Goal: Task Accomplishment & Management: Manage account settings

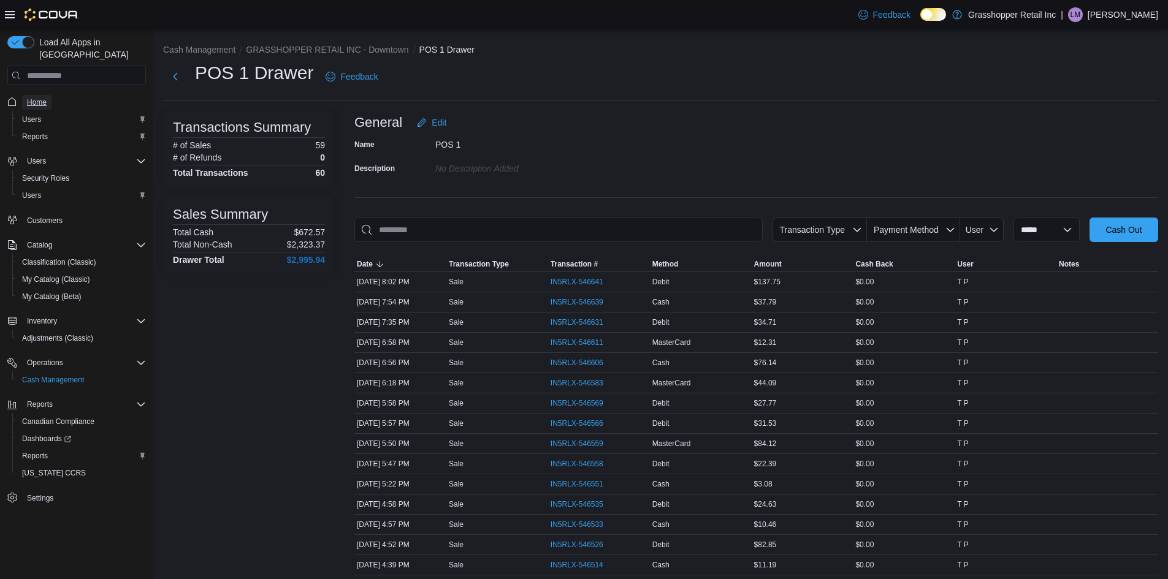
click at [44, 97] on span "Home" at bounding box center [37, 102] width 20 height 10
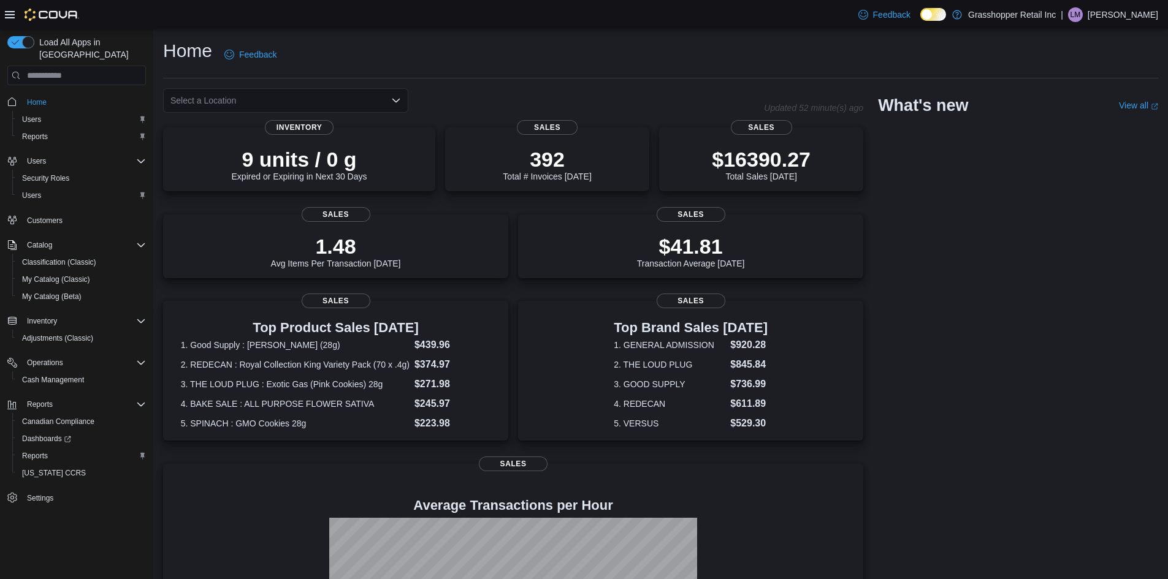
click at [396, 100] on icon "Open list of options" at bounding box center [396, 101] width 10 height 10
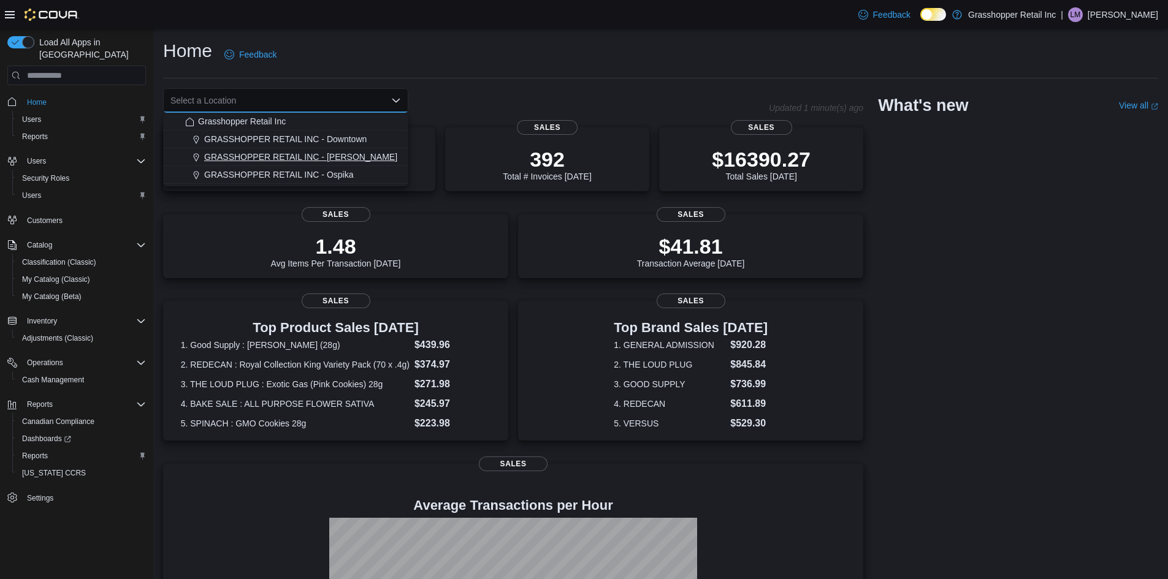
click at [344, 157] on div "GRASSHOPPER RETAIL INC - [PERSON_NAME]" at bounding box center [293, 157] width 216 height 12
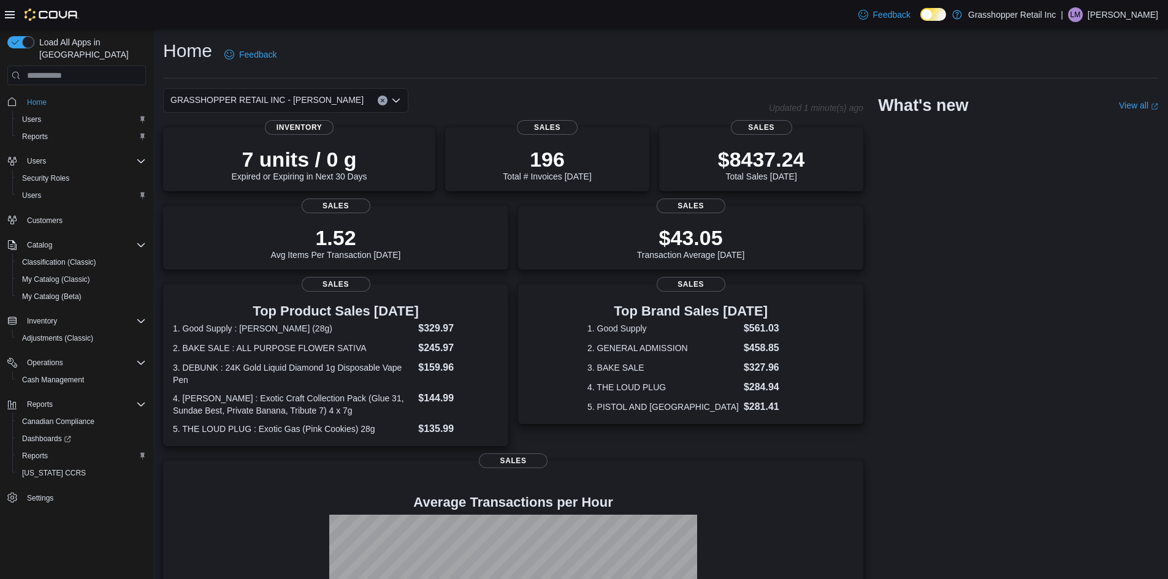
click at [397, 99] on icon "Open list of options" at bounding box center [396, 101] width 10 height 10
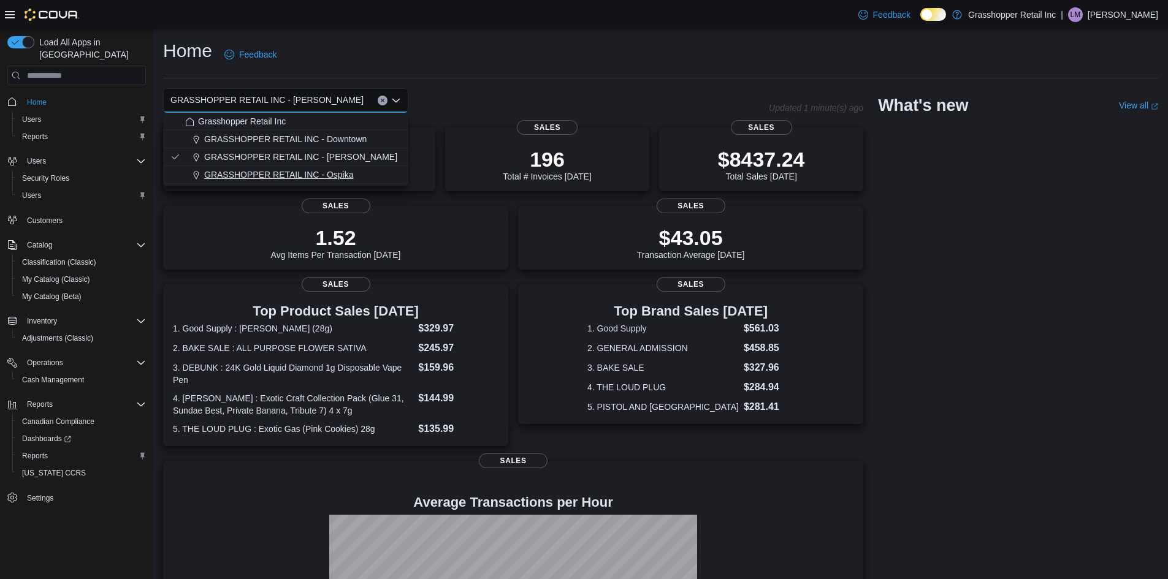
click at [349, 170] on span "GRASSHOPPER RETAIL INC - Ospika" at bounding box center [279, 175] width 150 height 12
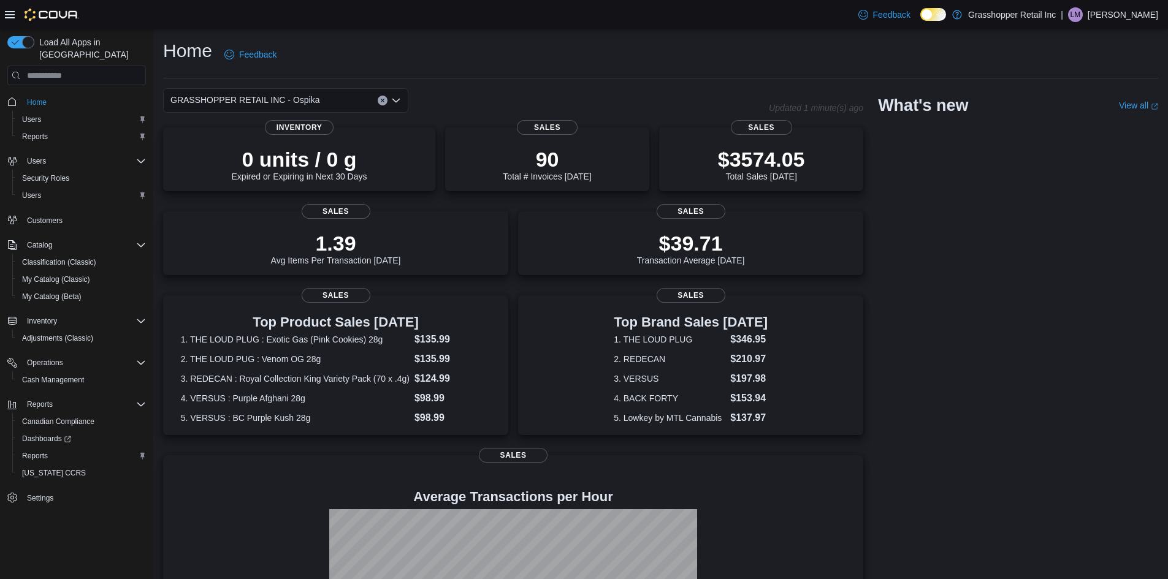
click at [398, 104] on icon "Open list of options" at bounding box center [396, 101] width 10 height 10
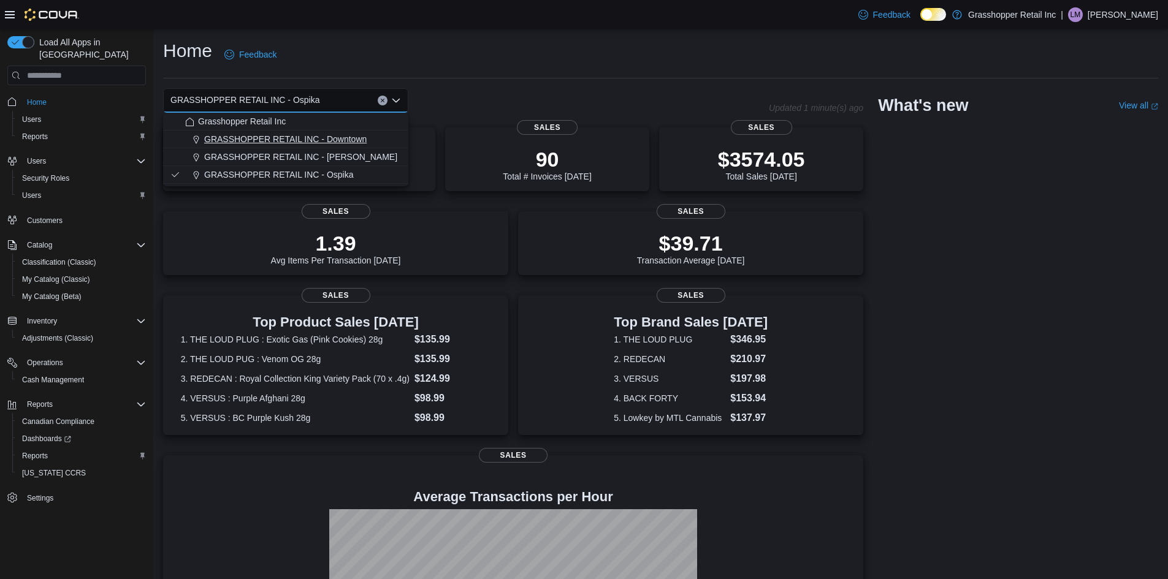
click at [330, 142] on span "GRASSHOPPER RETAIL INC - Downtown" at bounding box center [285, 139] width 162 height 12
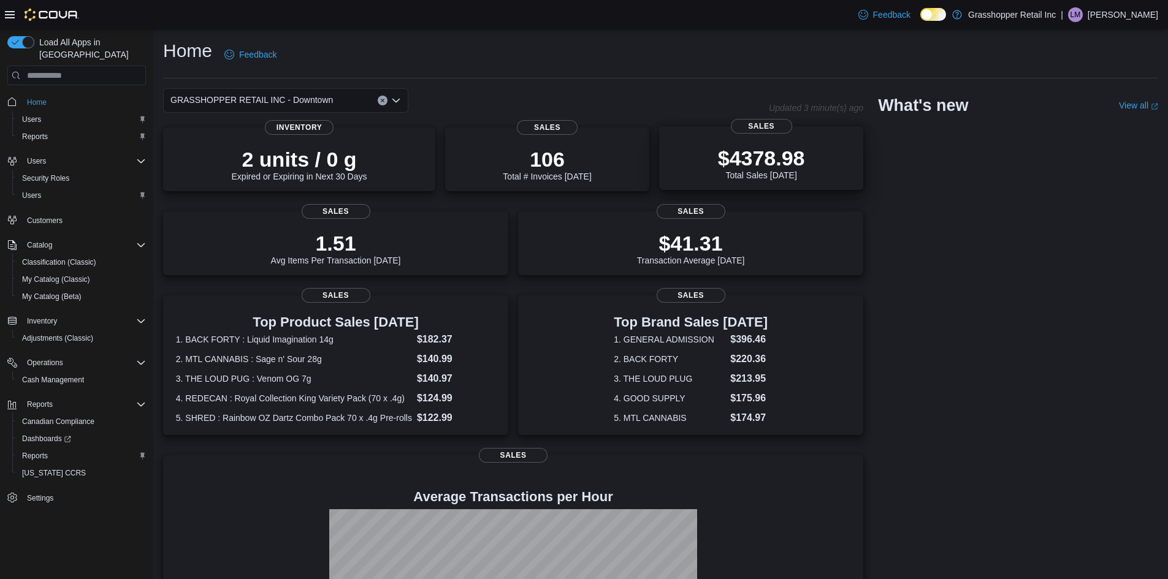
click at [783, 159] on p "$4378.98" at bounding box center [761, 158] width 87 height 25
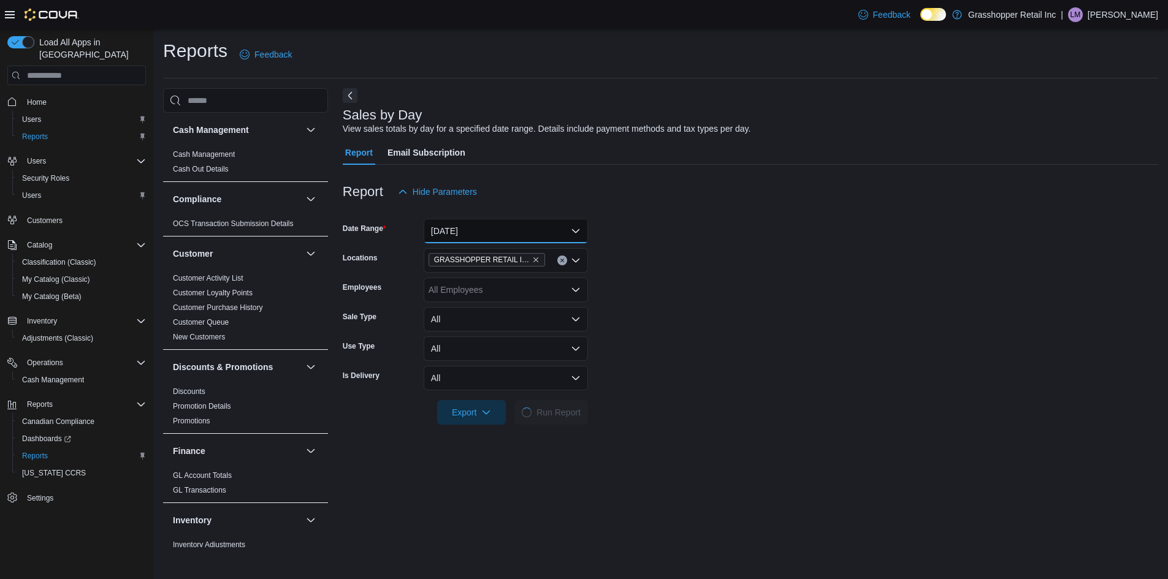
click at [497, 229] on button "Today" at bounding box center [506, 231] width 164 height 25
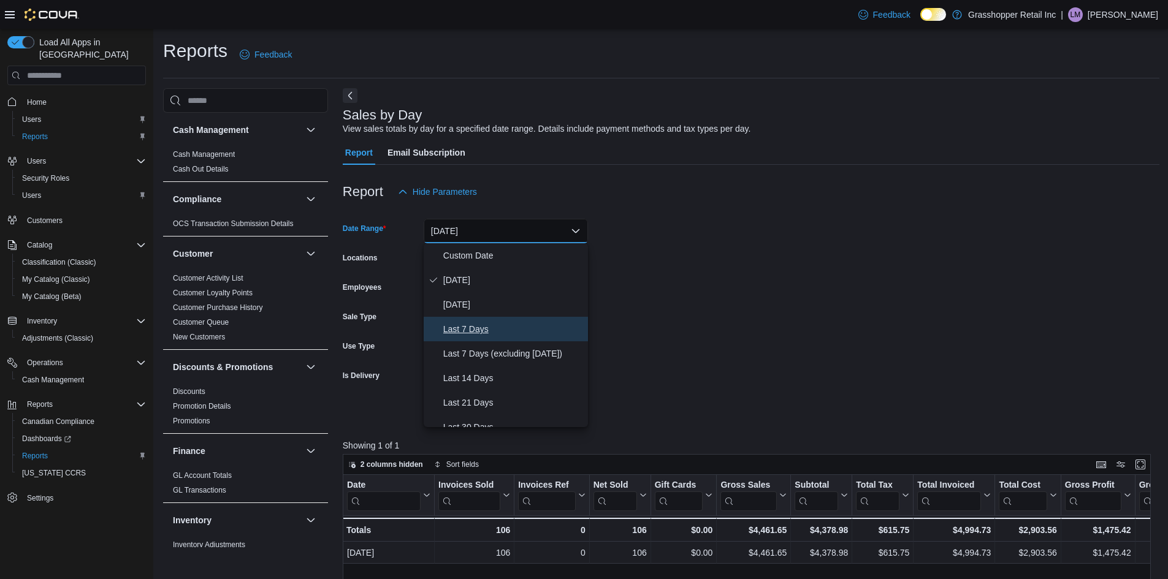
click at [474, 328] on span "Last 7 Days" at bounding box center [513, 329] width 140 height 15
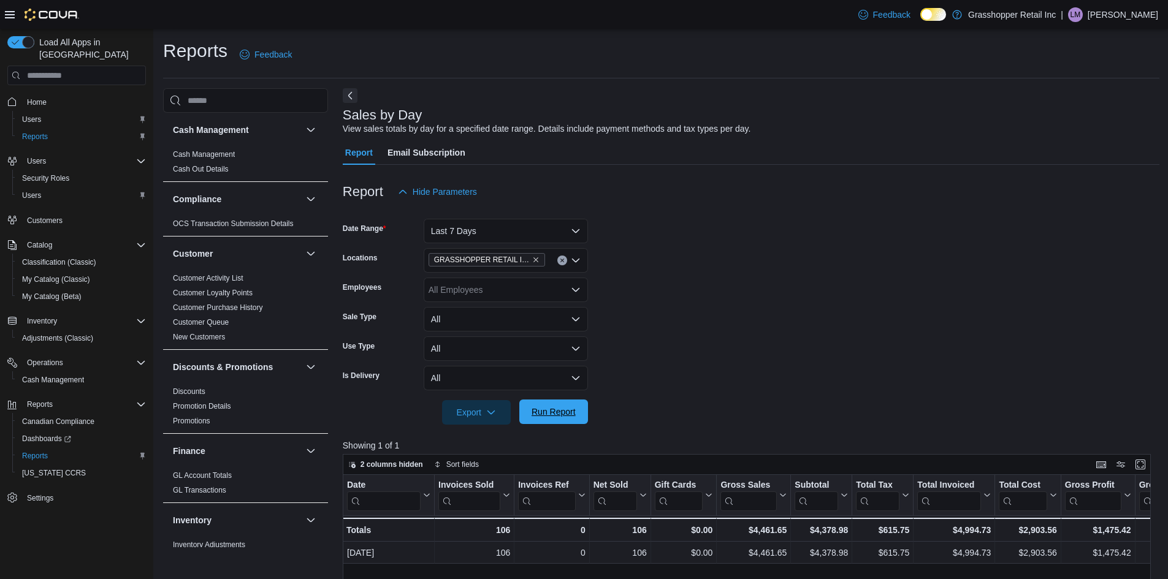
click at [547, 413] on span "Run Report" at bounding box center [554, 412] width 44 height 12
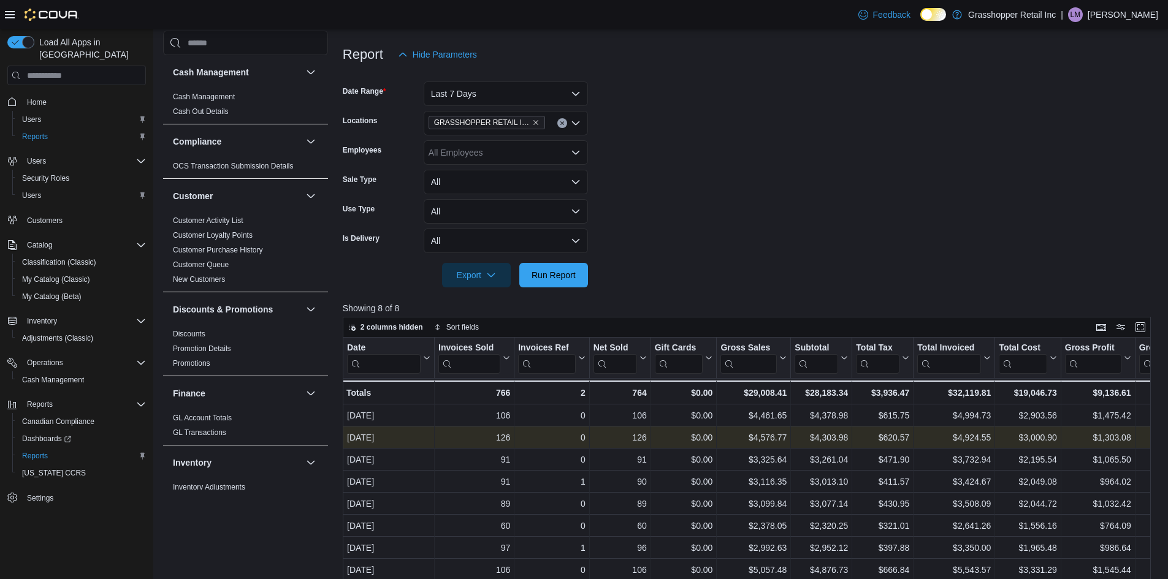
scroll to position [61, 0]
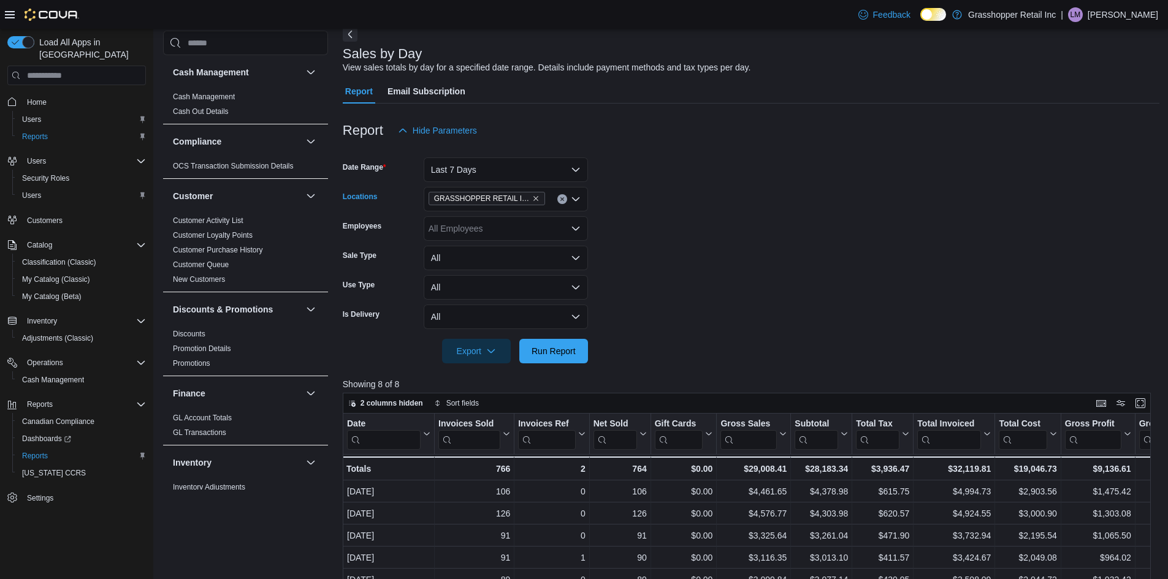
click at [577, 202] on icon "Open list of options" at bounding box center [576, 199] width 10 height 10
click at [550, 236] on span "GRASSHOPPER RETAIL INC - [PERSON_NAME]" at bounding box center [546, 238] width 193 height 12
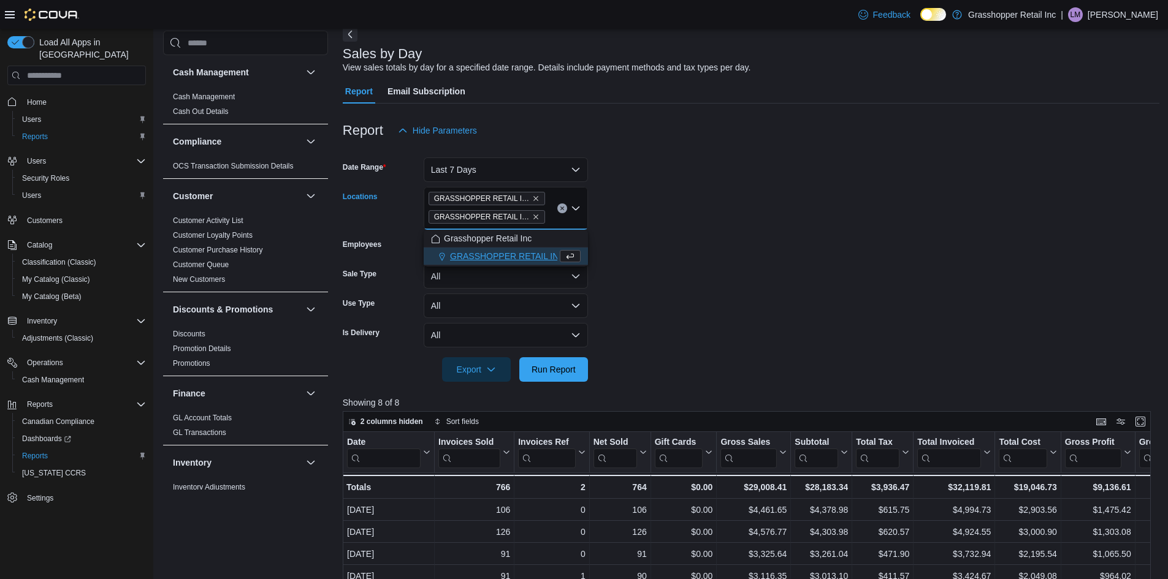
click at [545, 254] on span "GRASSHOPPER RETAIL INC - Ospika" at bounding box center [525, 256] width 150 height 12
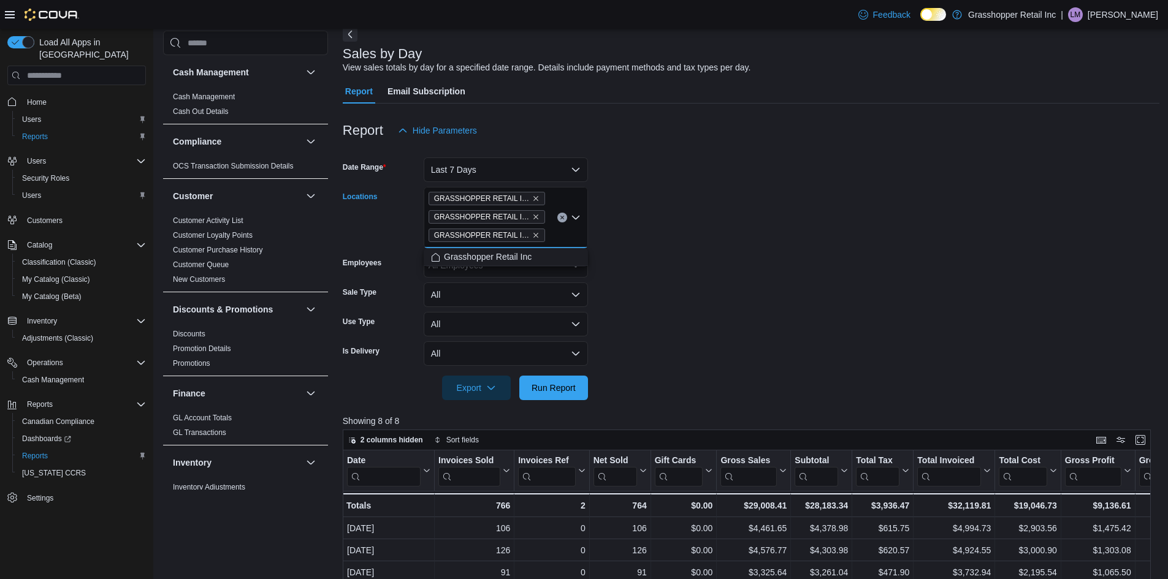
click at [698, 304] on form "Date Range Last 7 Days Locations GRASSHOPPER RETAIL INC - Downtown GRASSHOPPER …" at bounding box center [751, 271] width 817 height 257
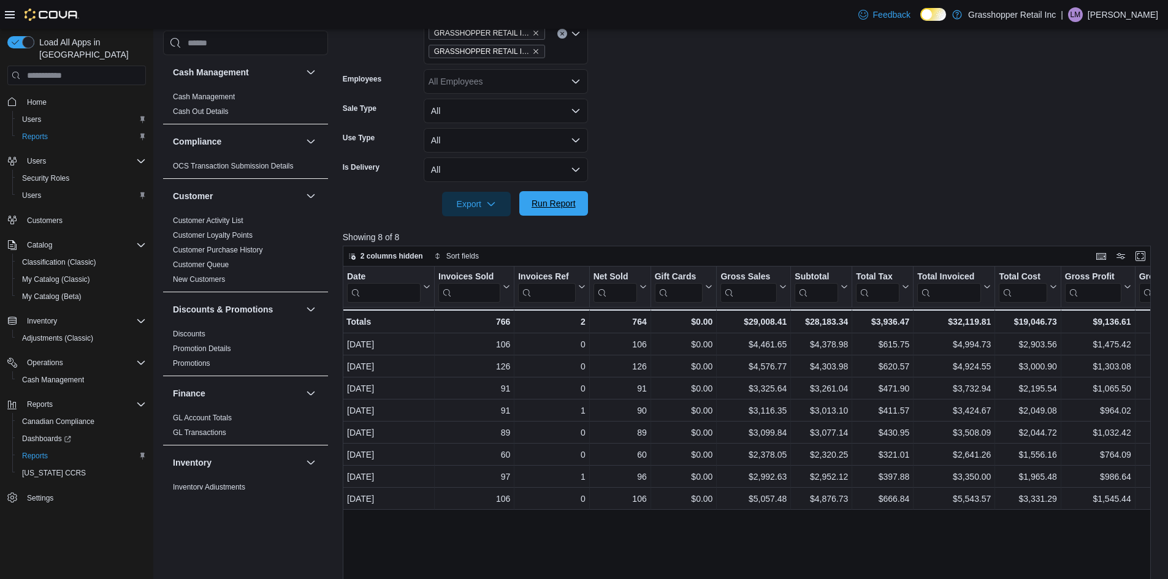
click at [540, 212] on span "Run Report" at bounding box center [554, 203] width 54 height 25
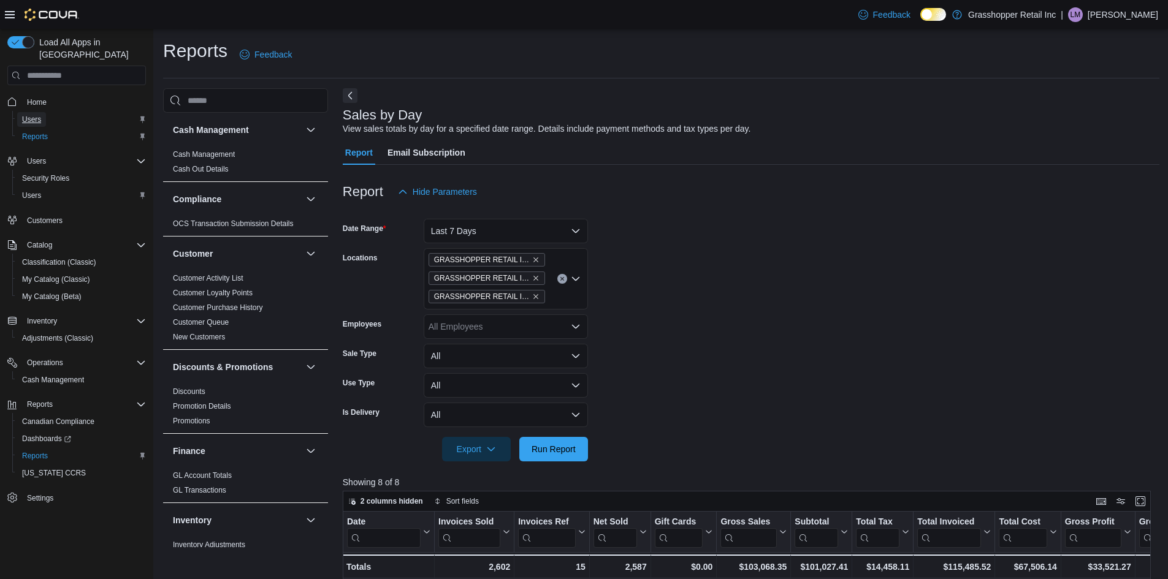
click at [38, 115] on span "Users" at bounding box center [31, 120] width 19 height 10
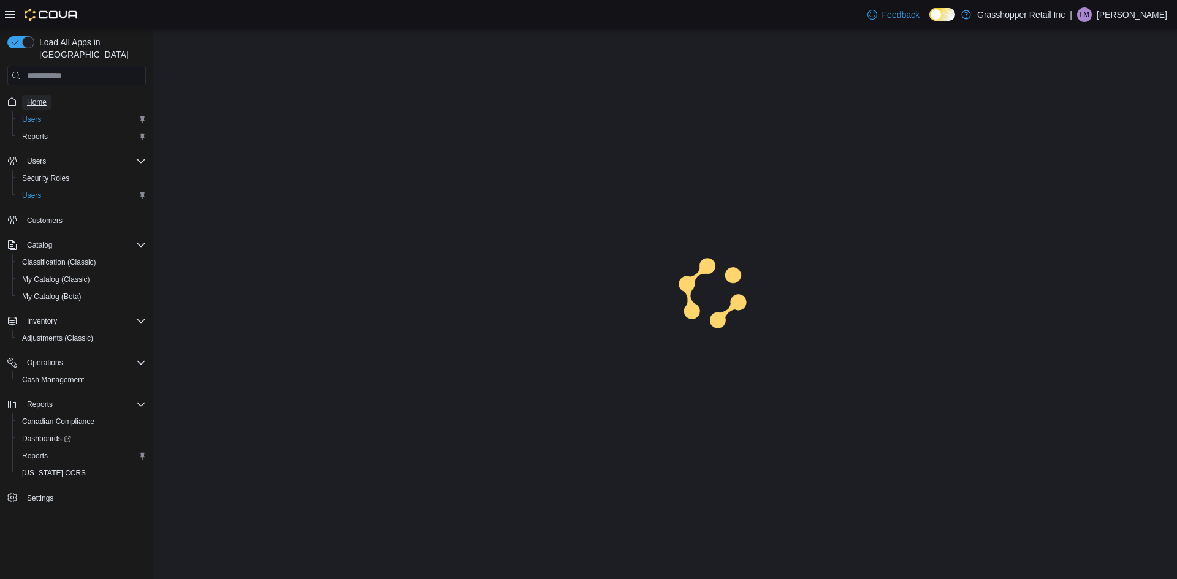
click at [40, 97] on span "Home" at bounding box center [37, 102] width 20 height 10
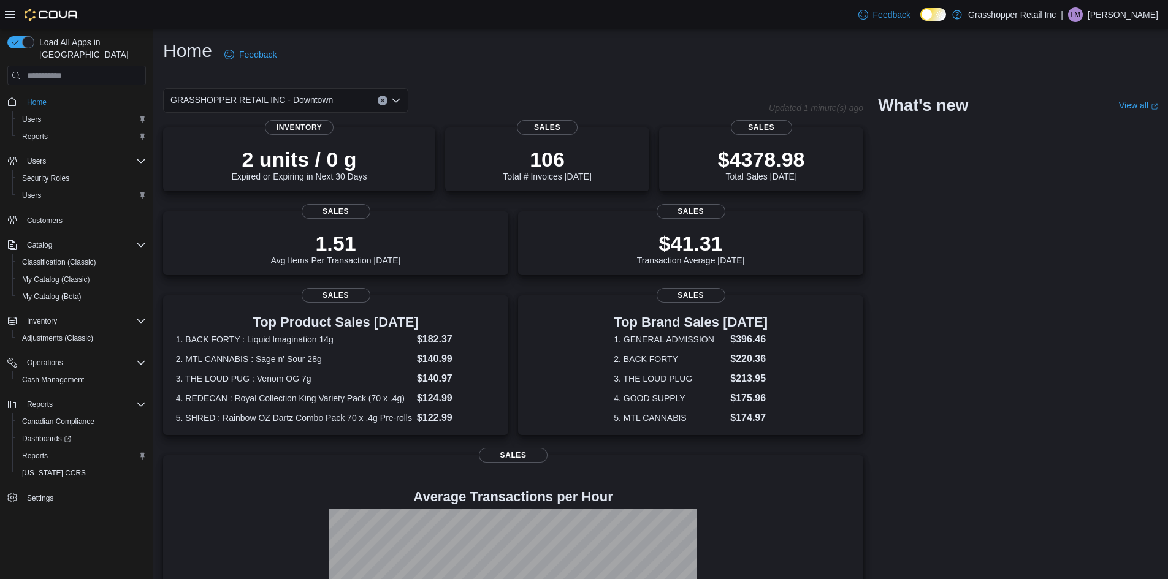
drag, startPoint x: 549, startPoint y: 54, endPoint x: 537, endPoint y: 59, distance: 13.2
click at [537, 59] on div "Home Feedback" at bounding box center [660, 55] width 995 height 32
click at [42, 373] on span "Cash Management" at bounding box center [53, 380] width 62 height 15
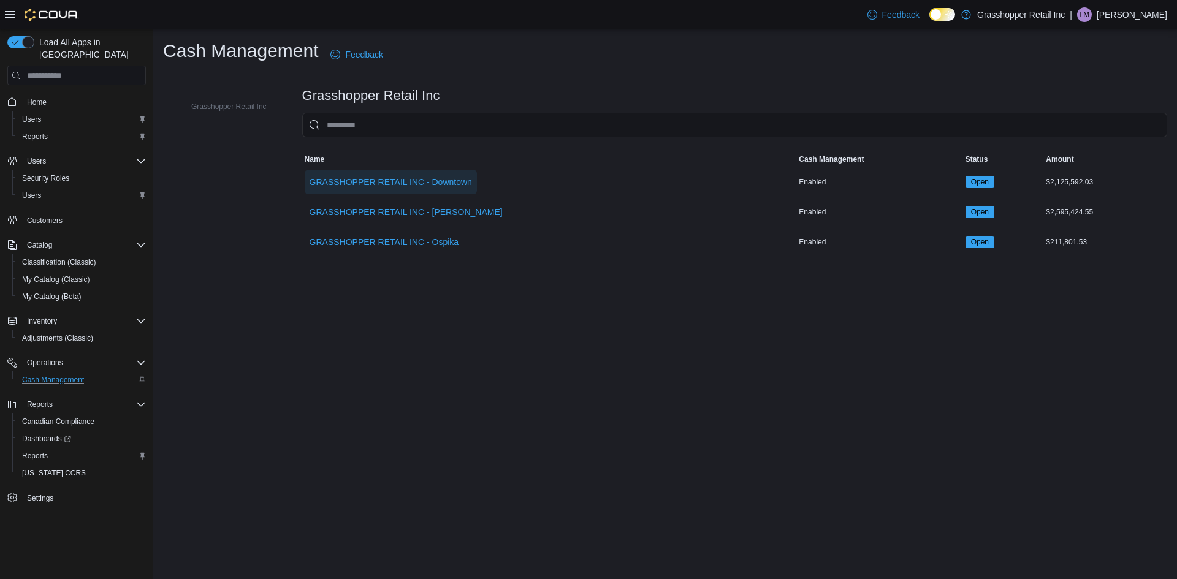
click at [446, 185] on span "GRASSHOPPER RETAIL INC - Downtown" at bounding box center [391, 182] width 162 height 12
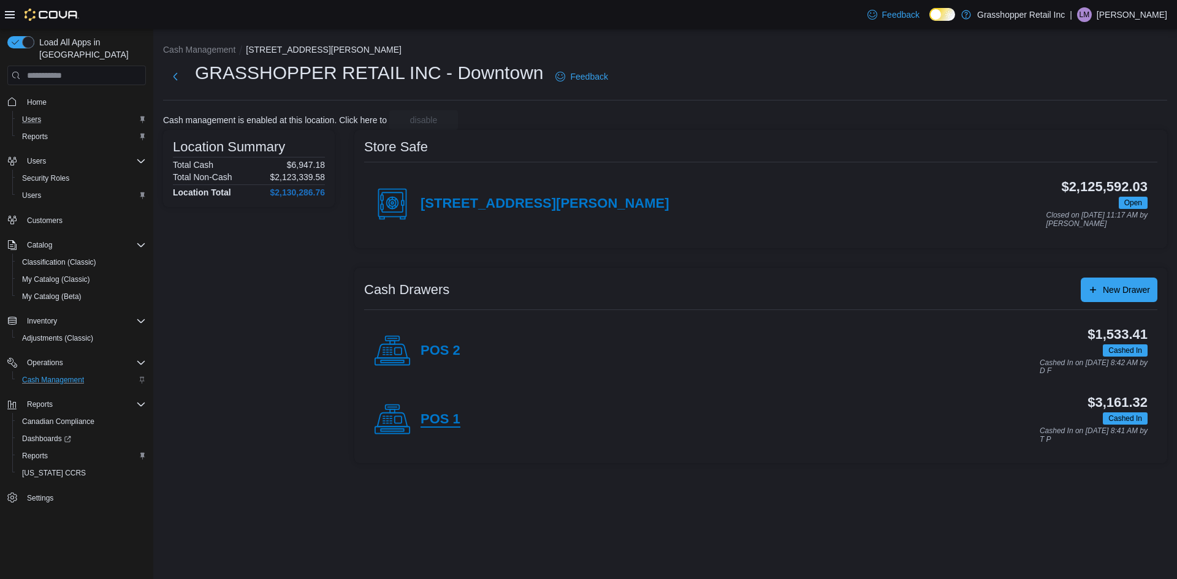
click at [435, 423] on h4 "POS 1" at bounding box center [441, 420] width 40 height 16
click at [448, 346] on h4 "POS 2" at bounding box center [441, 351] width 40 height 16
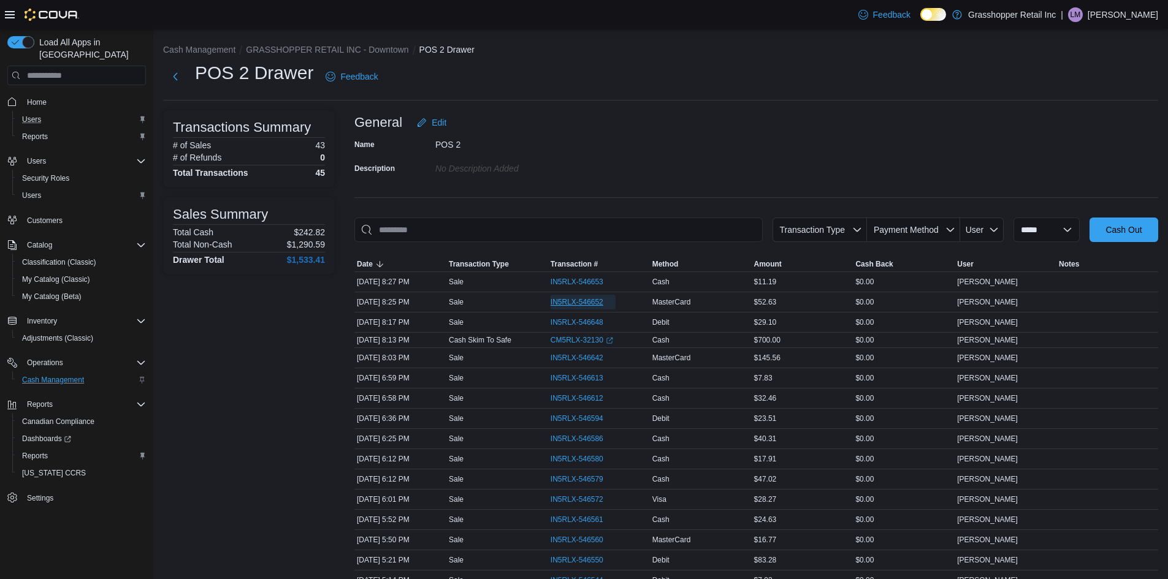
click at [583, 297] on span "IN5RLX-546652" at bounding box center [577, 302] width 53 height 10
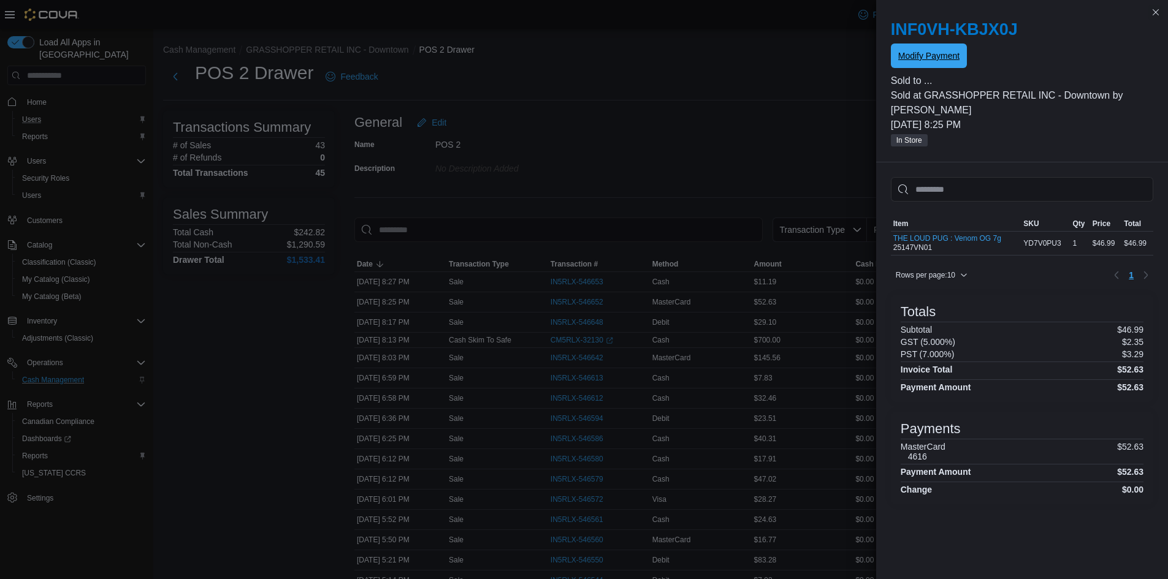
click at [918, 57] on span "Modify Payment" at bounding box center [928, 56] width 61 height 12
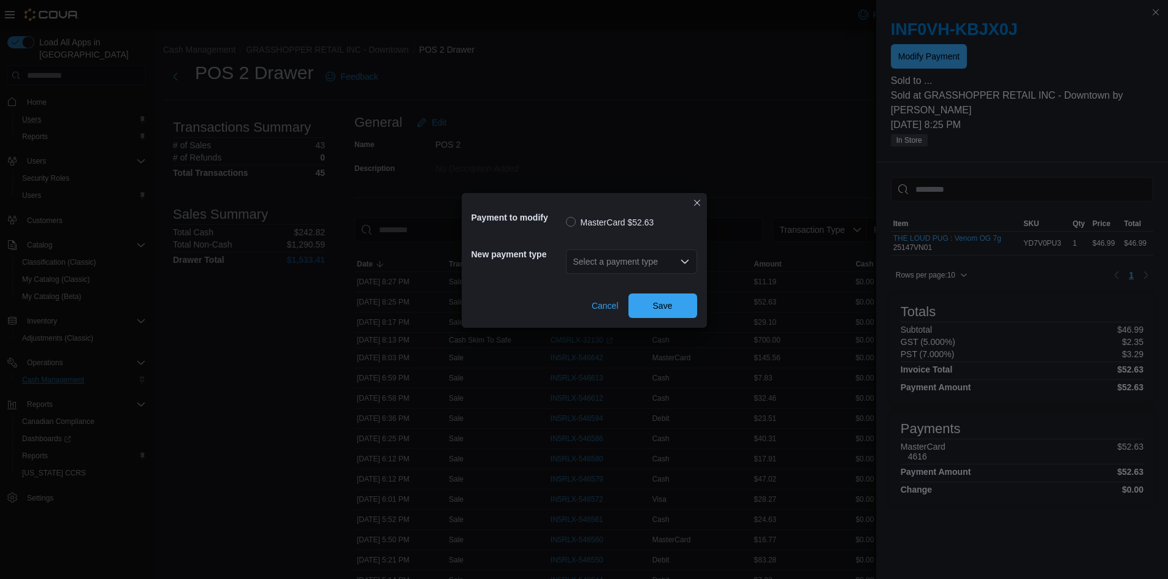
click at [655, 258] on div "Select a payment type" at bounding box center [631, 262] width 131 height 25
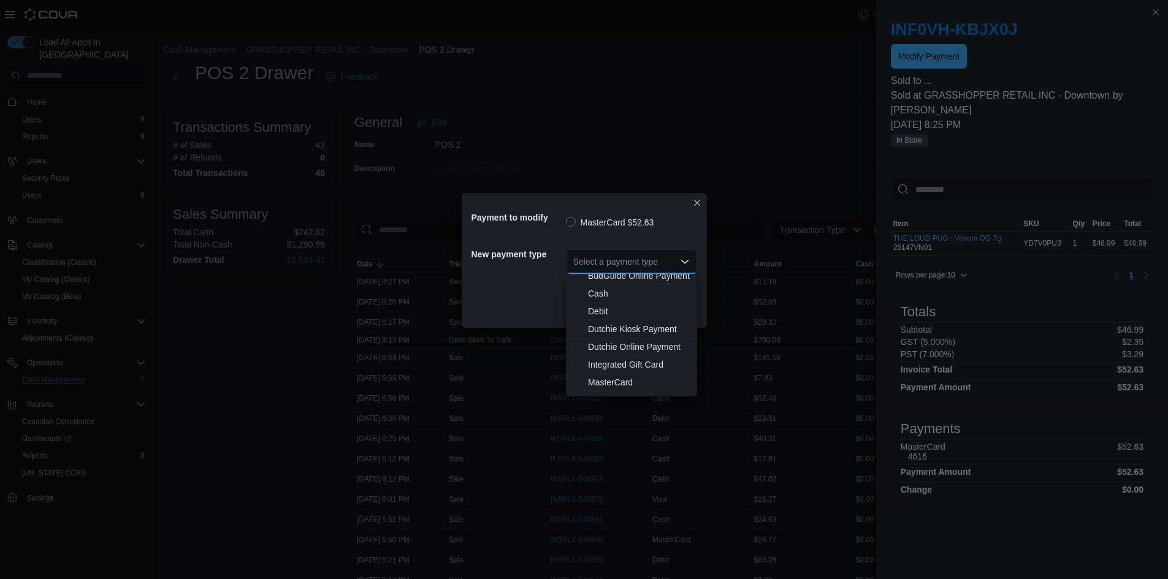
scroll to position [91, 0]
click at [606, 387] on span "Visa" at bounding box center [639, 387] width 102 height 12
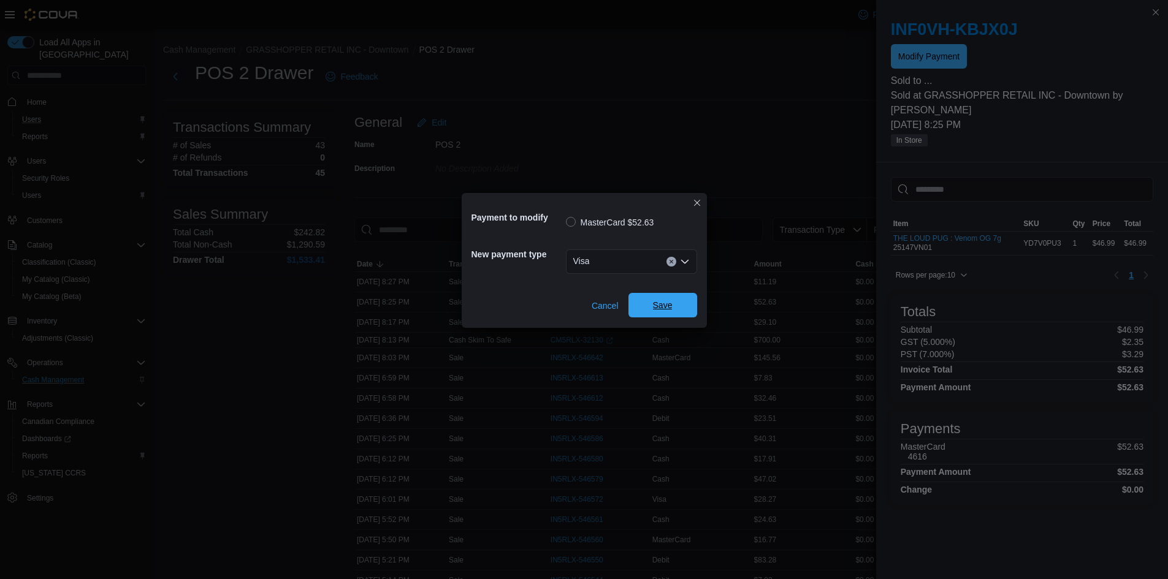
click at [679, 305] on span "Save" at bounding box center [663, 305] width 54 height 25
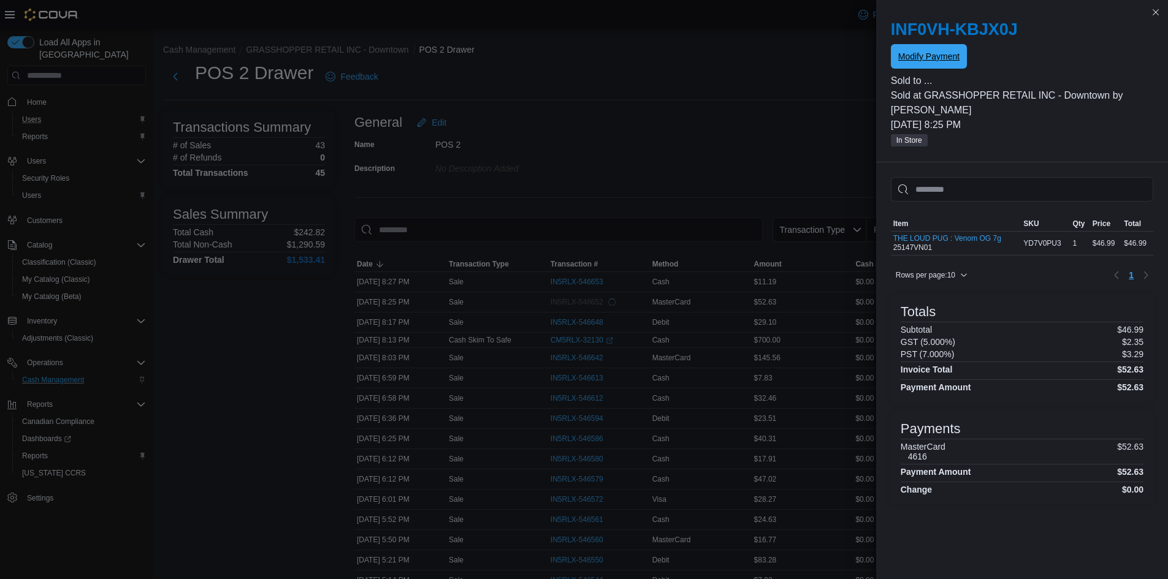
scroll to position [0, 0]
drag, startPoint x: 677, startPoint y: 137, endPoint x: 625, endPoint y: 242, distance: 117.1
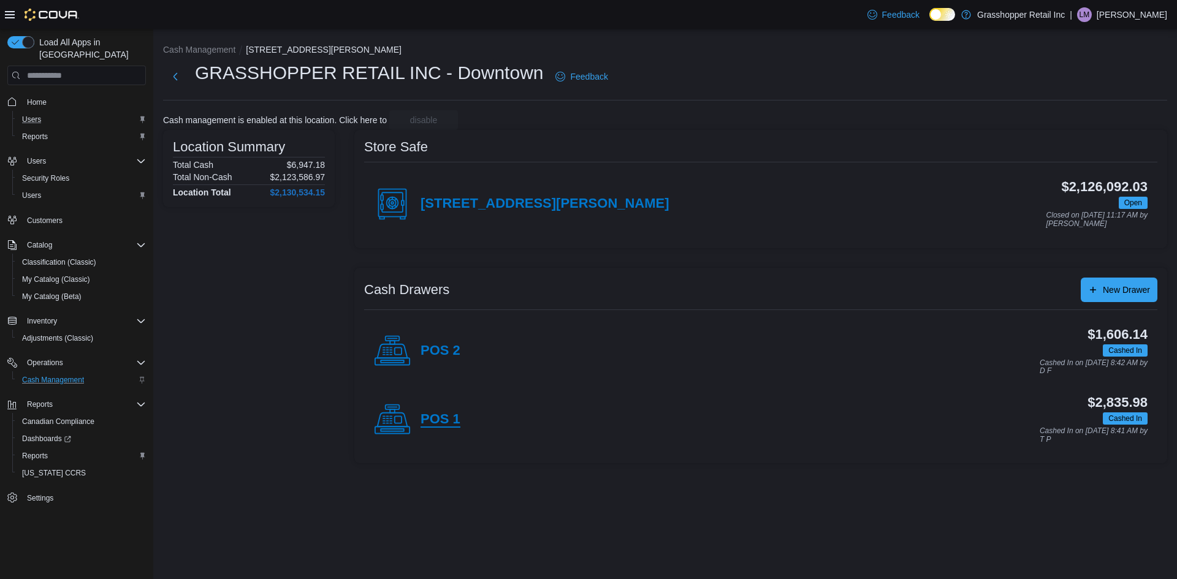
click at [430, 415] on h4 "POS 1" at bounding box center [441, 420] width 40 height 16
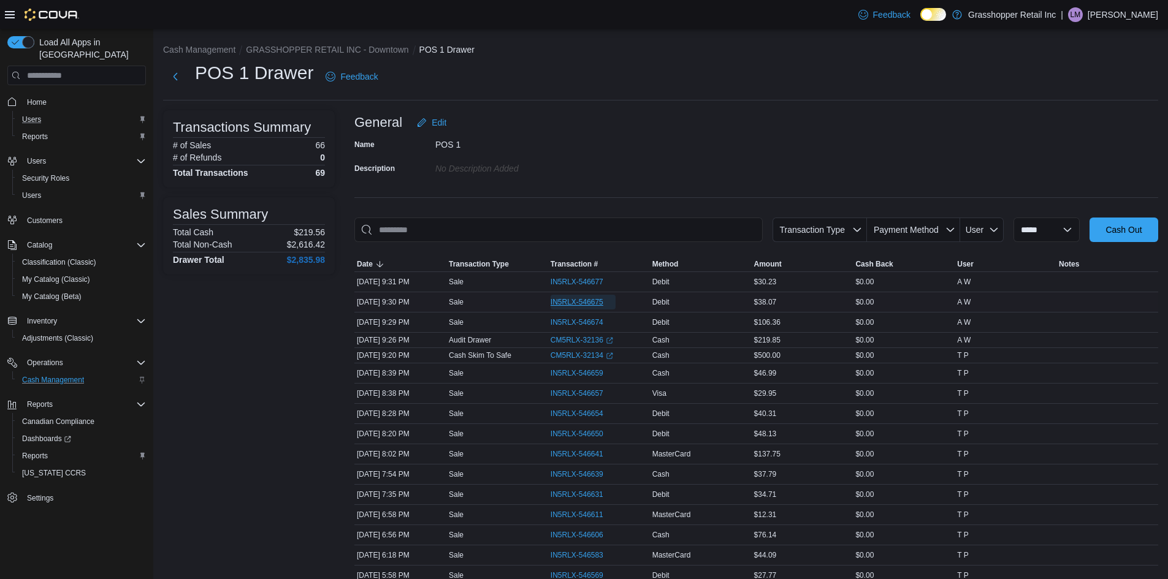
click at [584, 299] on span "IN5RLX-546675" at bounding box center [577, 302] width 53 height 10
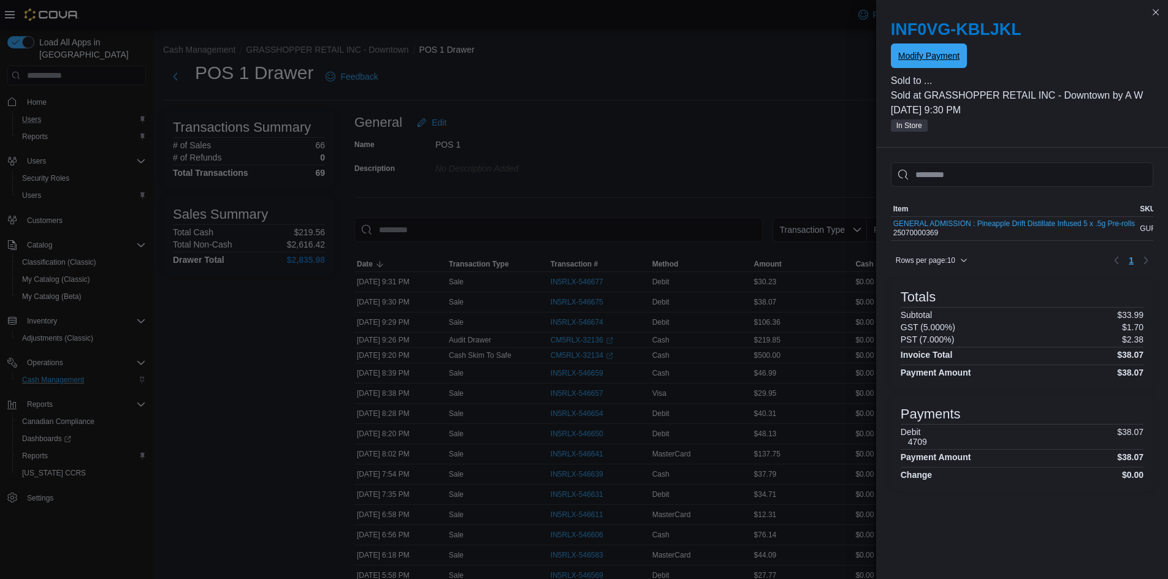
click at [912, 52] on span "Modify Payment" at bounding box center [928, 56] width 61 height 12
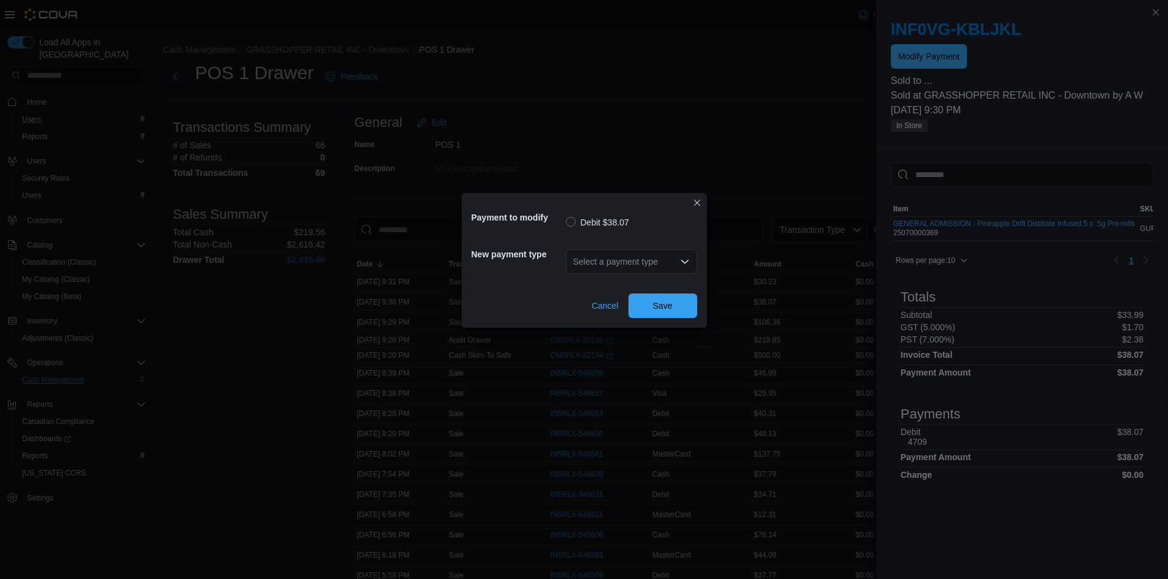
click at [646, 259] on div "Select a payment type" at bounding box center [631, 262] width 131 height 25
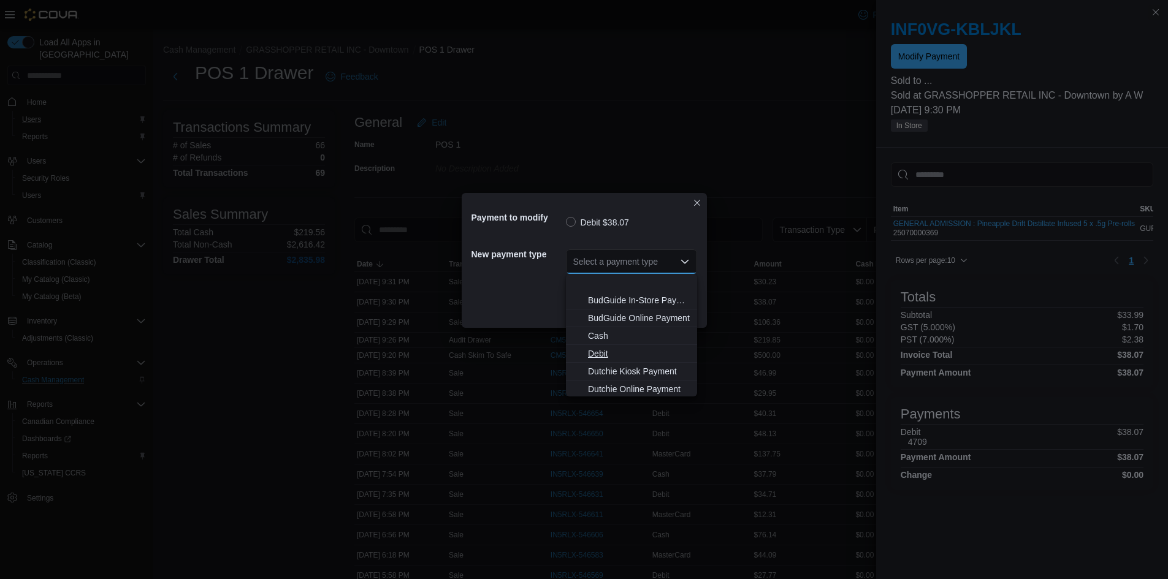
scroll to position [91, 0]
click at [610, 390] on span "Visa" at bounding box center [639, 387] width 102 height 12
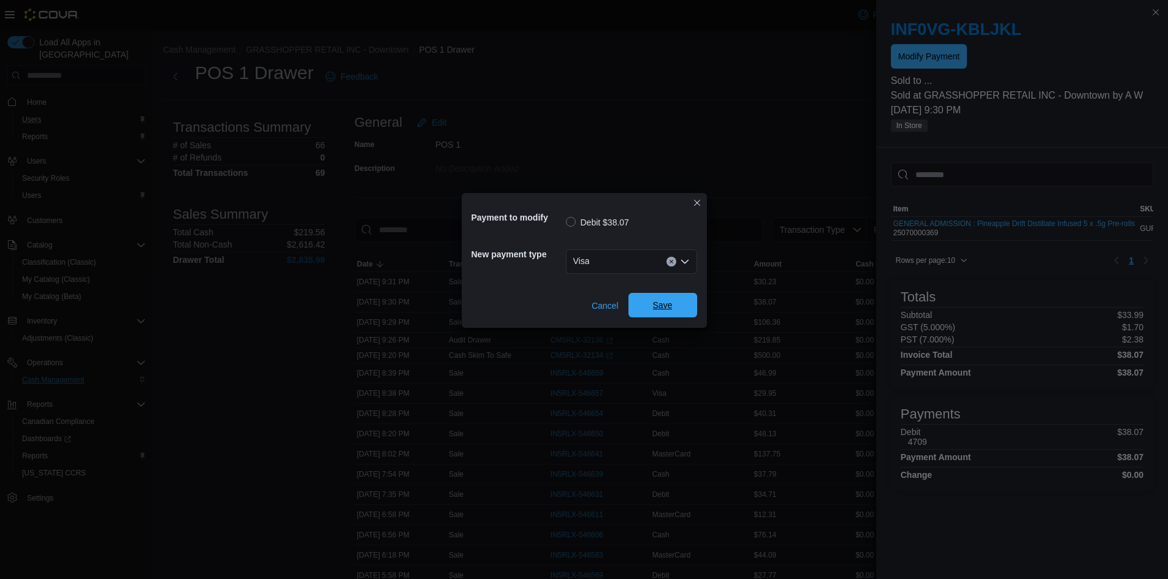
click at [659, 308] on span "Save" at bounding box center [663, 305] width 20 height 12
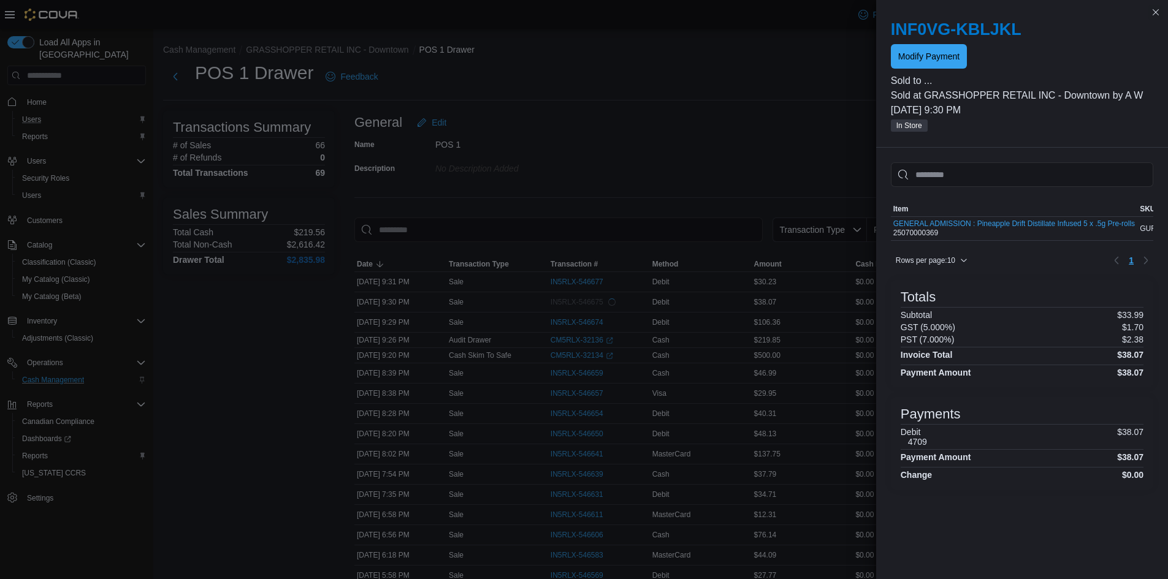
scroll to position [0, 0]
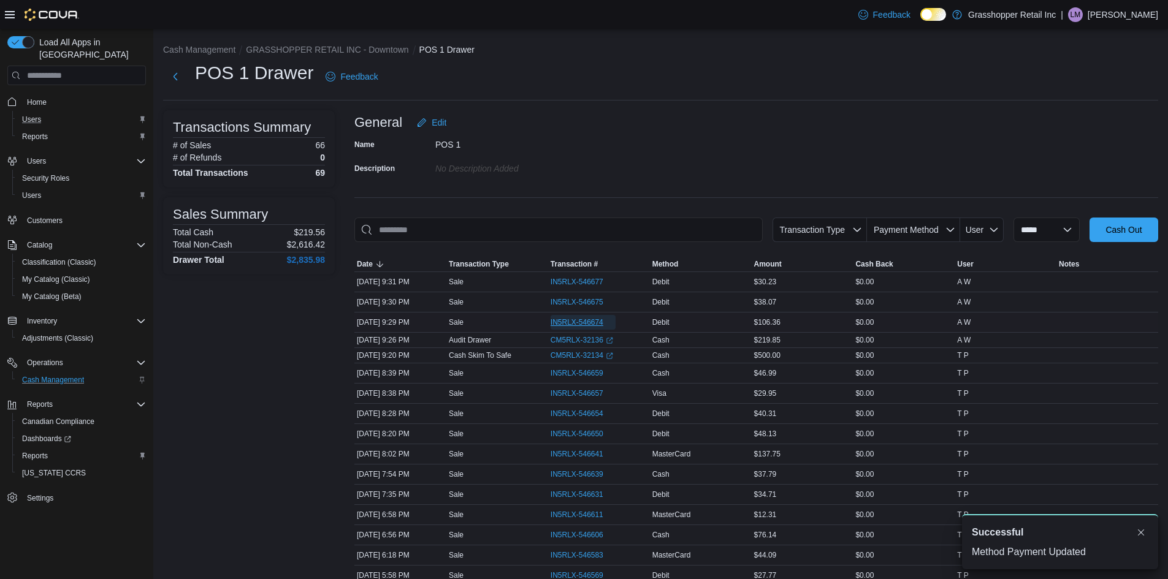
click at [571, 321] on span "IN5RLX-546674" at bounding box center [577, 323] width 53 height 10
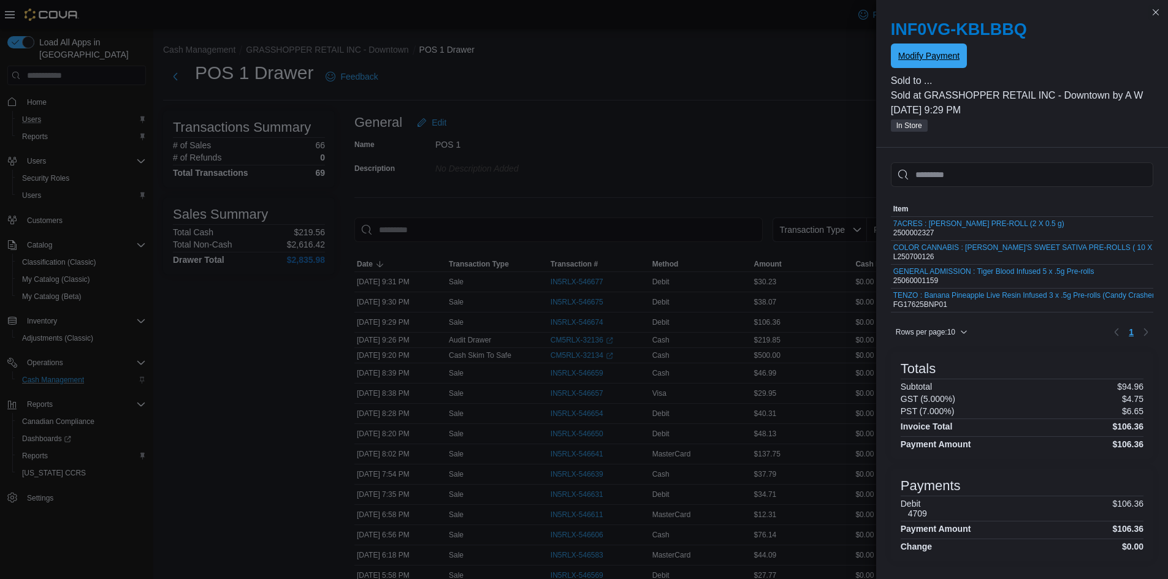
click at [919, 68] on span "Modify Payment" at bounding box center [928, 56] width 61 height 25
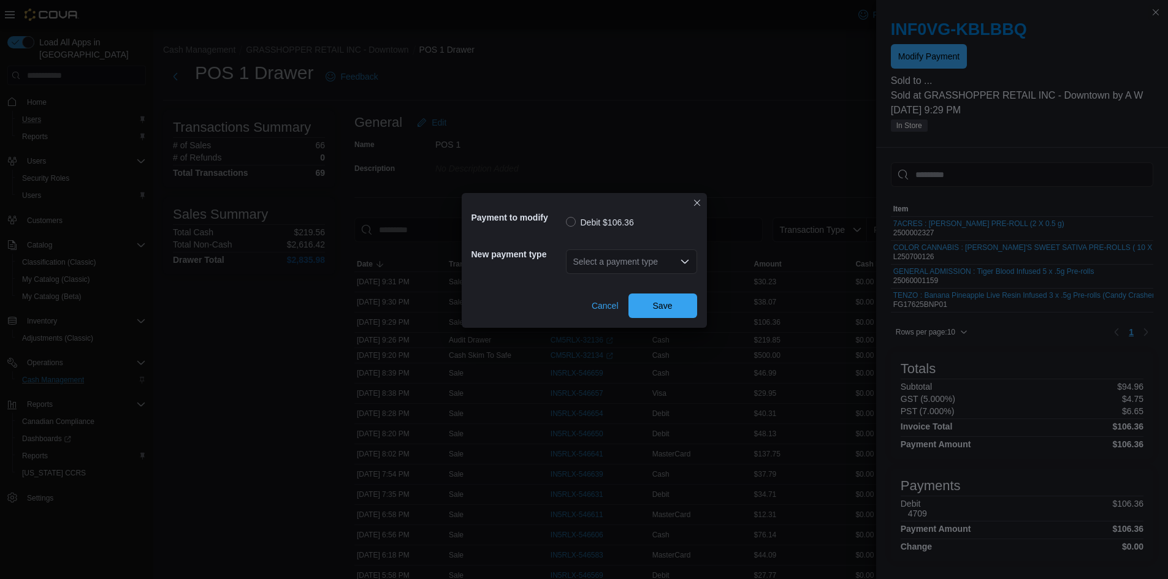
click at [627, 257] on div "Select a payment type" at bounding box center [631, 262] width 131 height 25
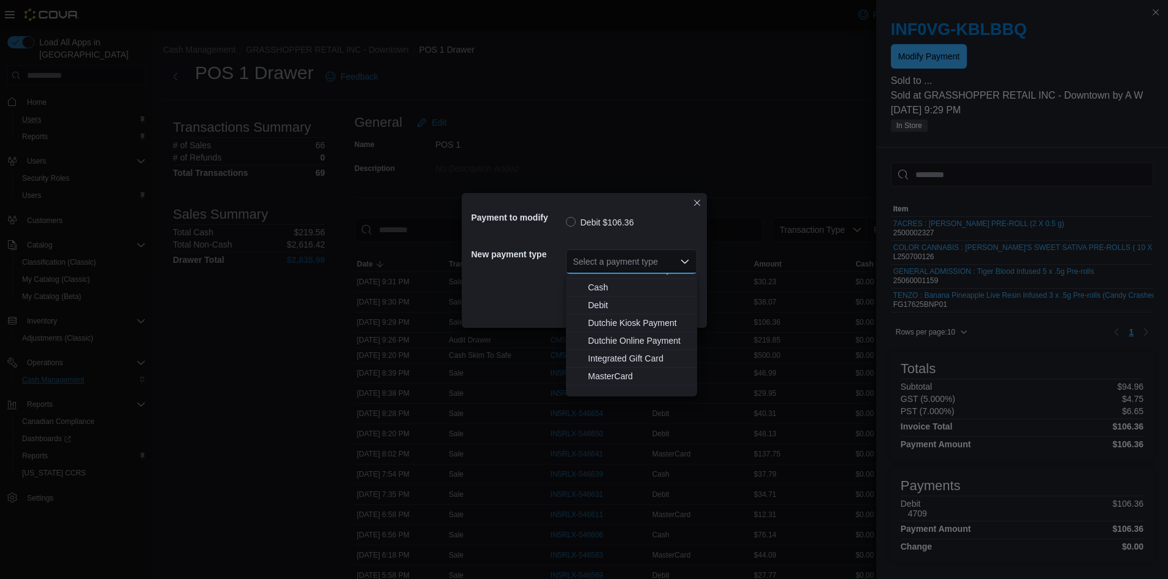
scroll to position [91, 0]
click at [601, 392] on span "Visa" at bounding box center [639, 387] width 102 height 12
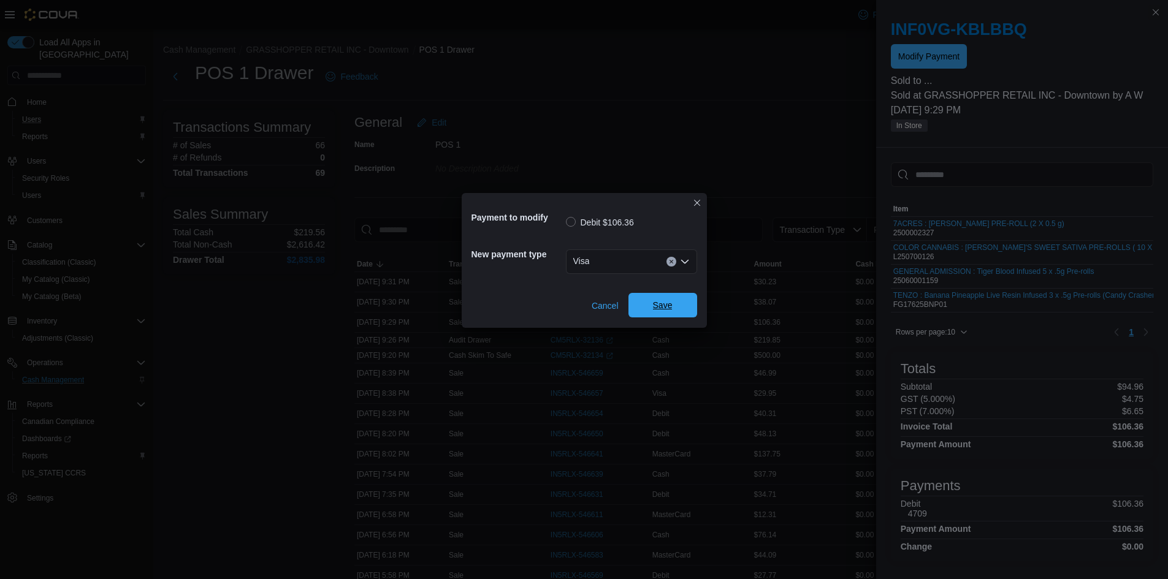
click at [649, 305] on span "Save" at bounding box center [663, 305] width 54 height 25
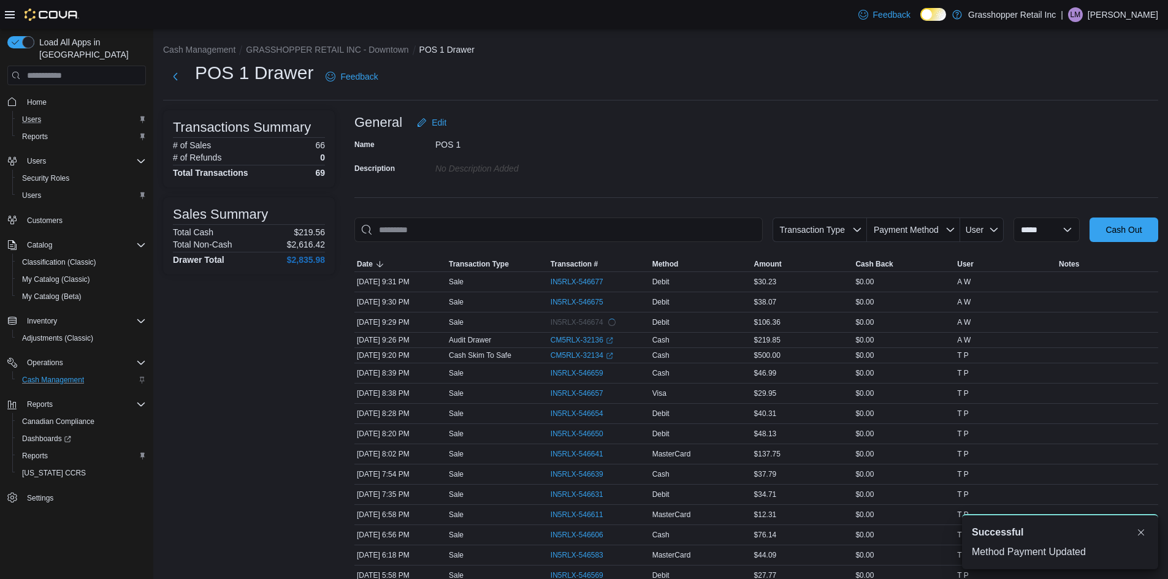
scroll to position [0, 0]
click at [36, 97] on span "Home" at bounding box center [37, 102] width 20 height 10
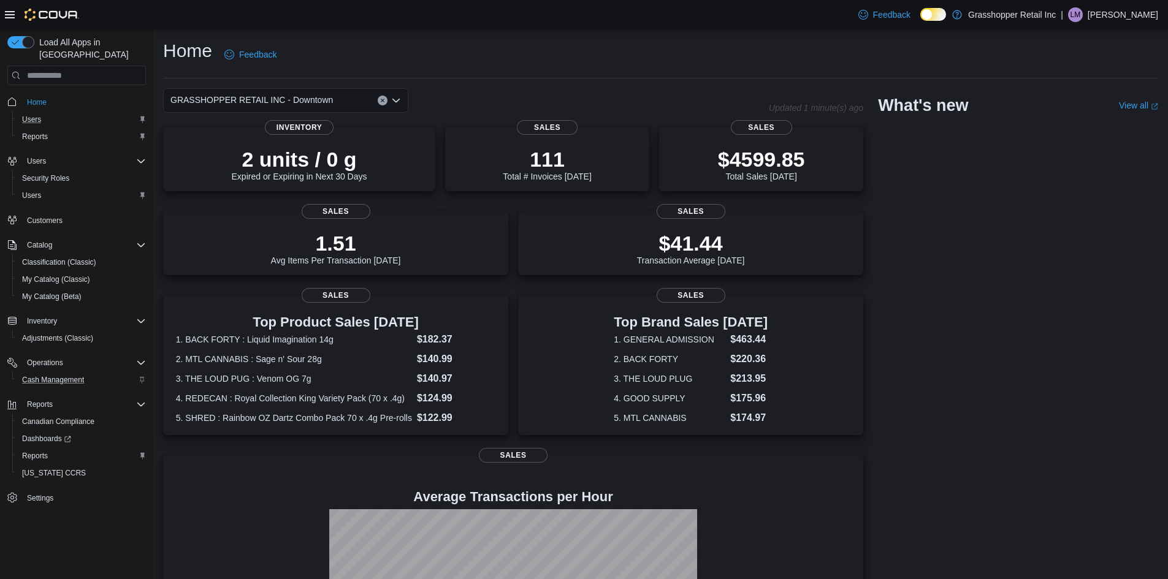
click at [397, 100] on icon "Open list of options" at bounding box center [396, 101] width 10 height 10
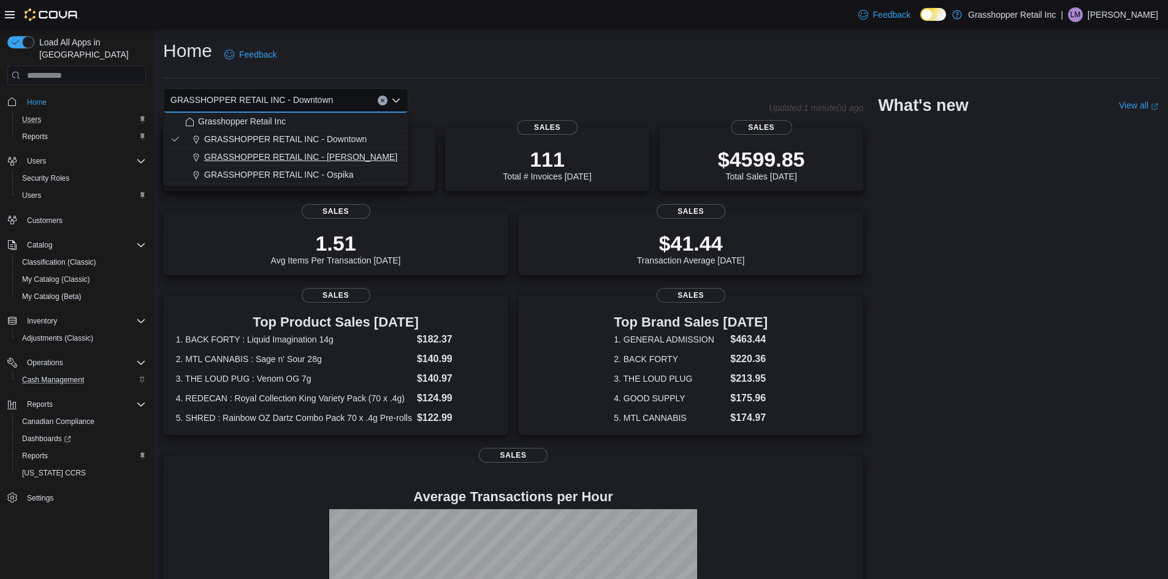
click at [335, 159] on span "GRASSHOPPER RETAIL INC - Hart" at bounding box center [300, 157] width 193 height 12
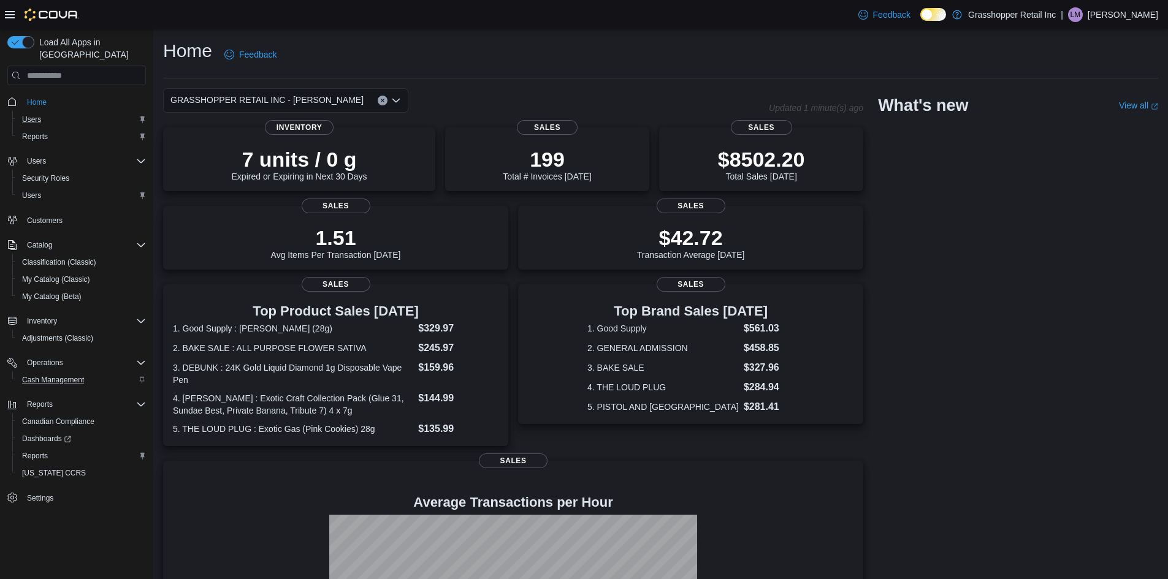
click at [396, 100] on icon "Open list of options" at bounding box center [396, 101] width 10 height 10
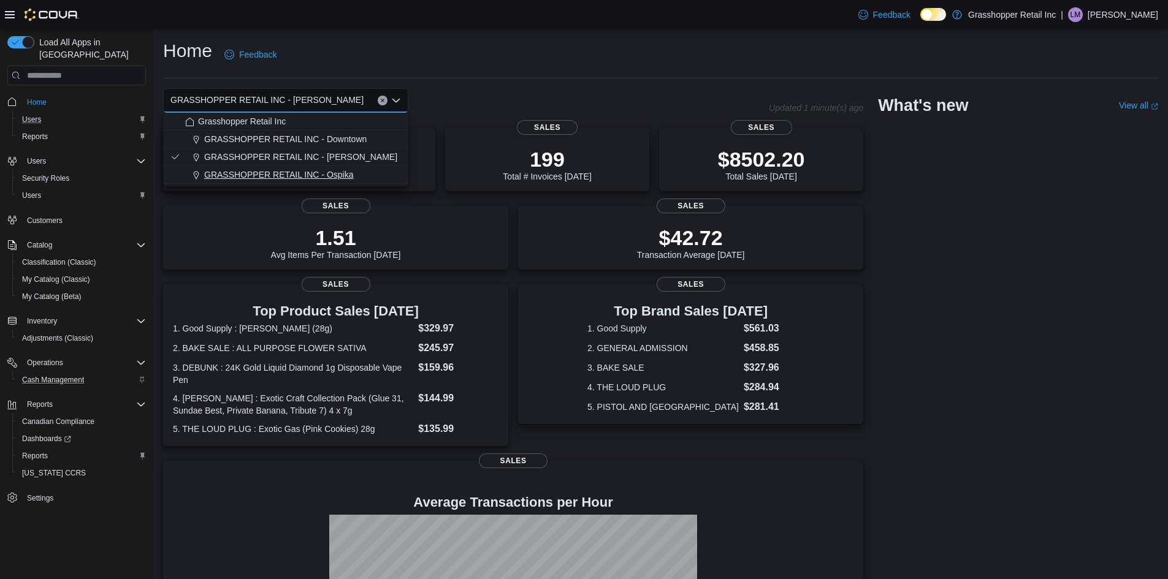
click at [334, 169] on span "GRASSHOPPER RETAIL INC - Ospika" at bounding box center [279, 175] width 150 height 12
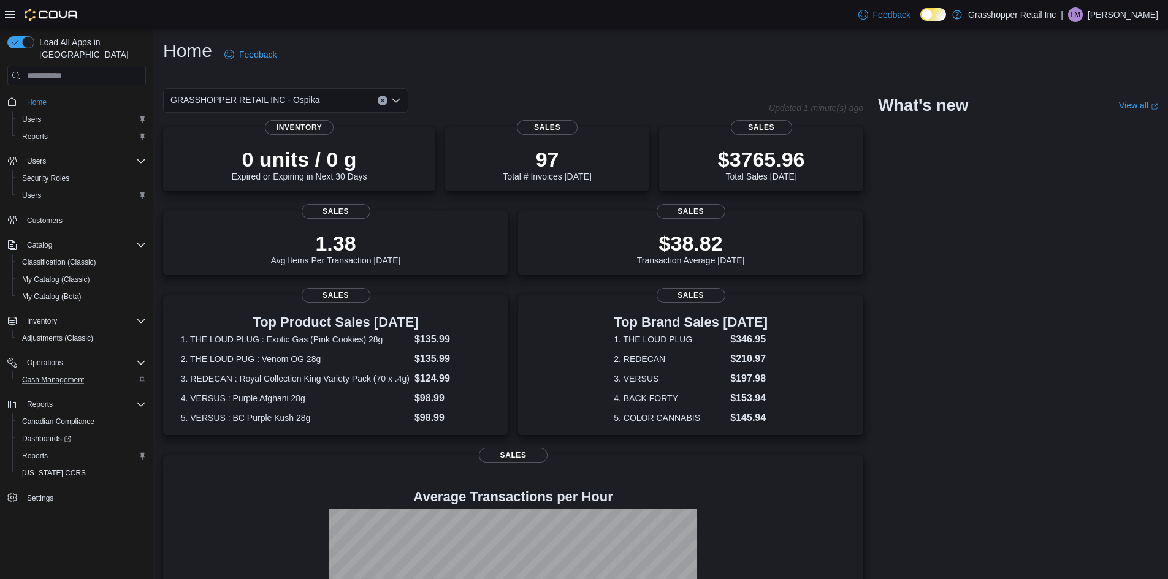
click at [396, 100] on icon "Open list of options" at bounding box center [396, 101] width 10 height 10
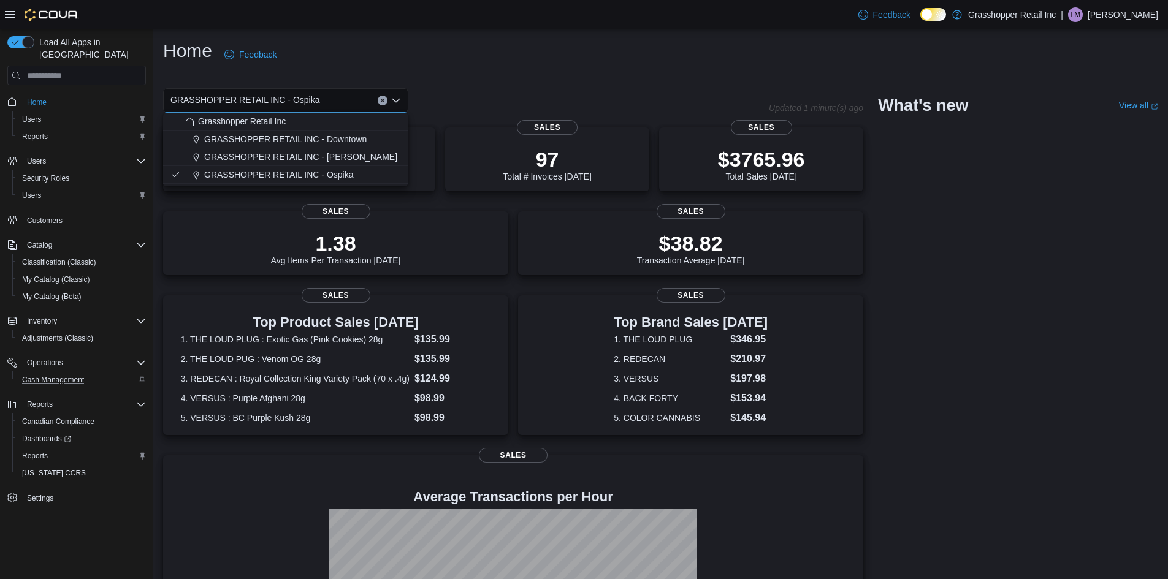
click at [360, 137] on span "GRASSHOPPER RETAIL INC - Downtown" at bounding box center [285, 139] width 162 height 12
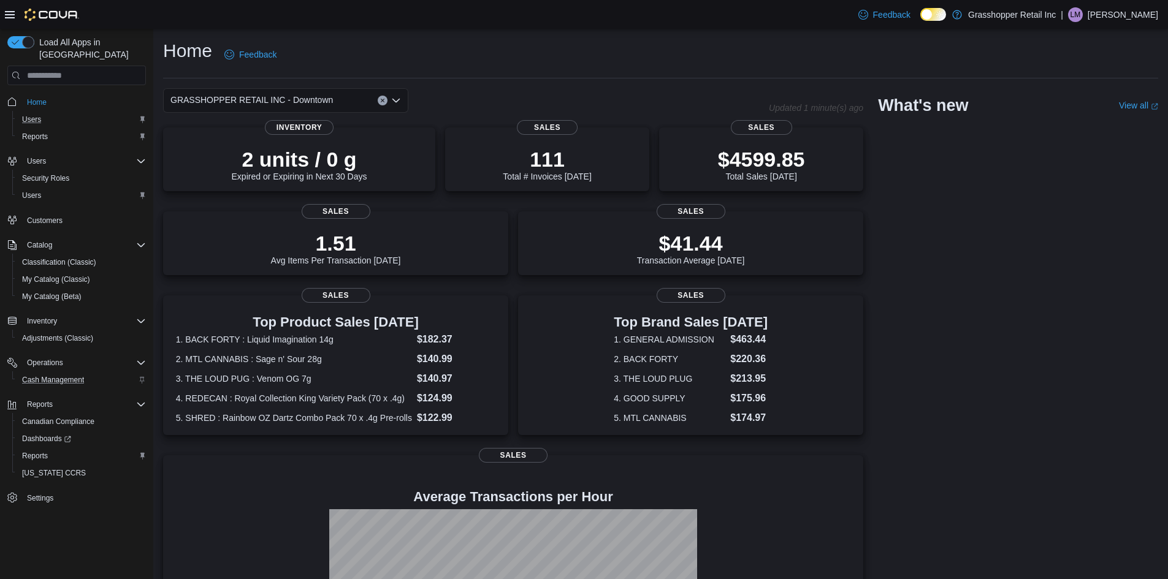
click at [397, 104] on icon "Open list of options" at bounding box center [396, 101] width 10 height 10
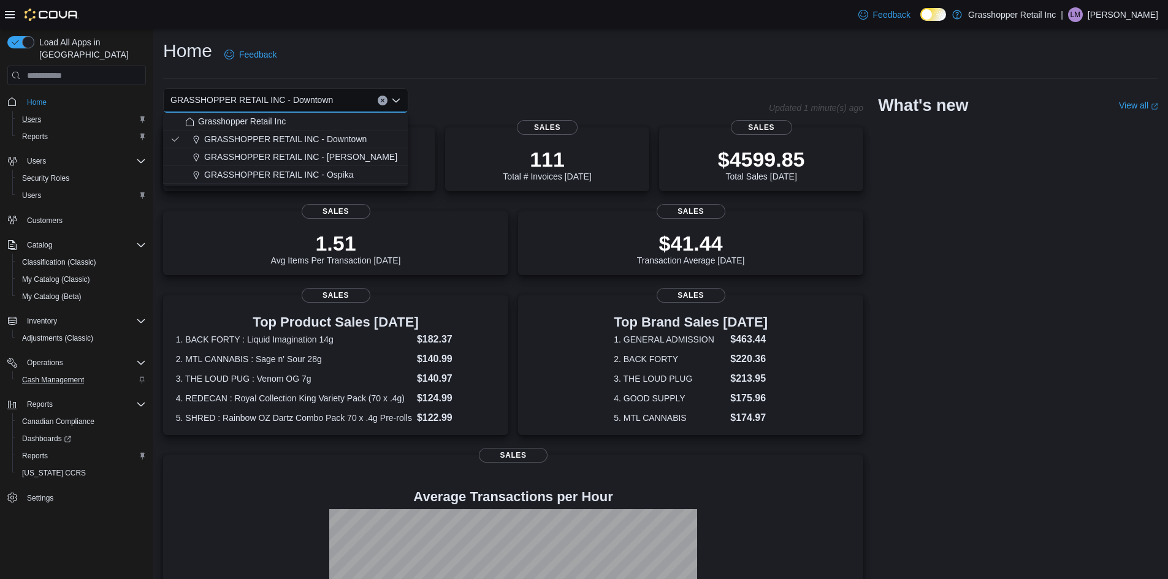
click at [397, 104] on icon "Close list of options" at bounding box center [396, 101] width 10 height 10
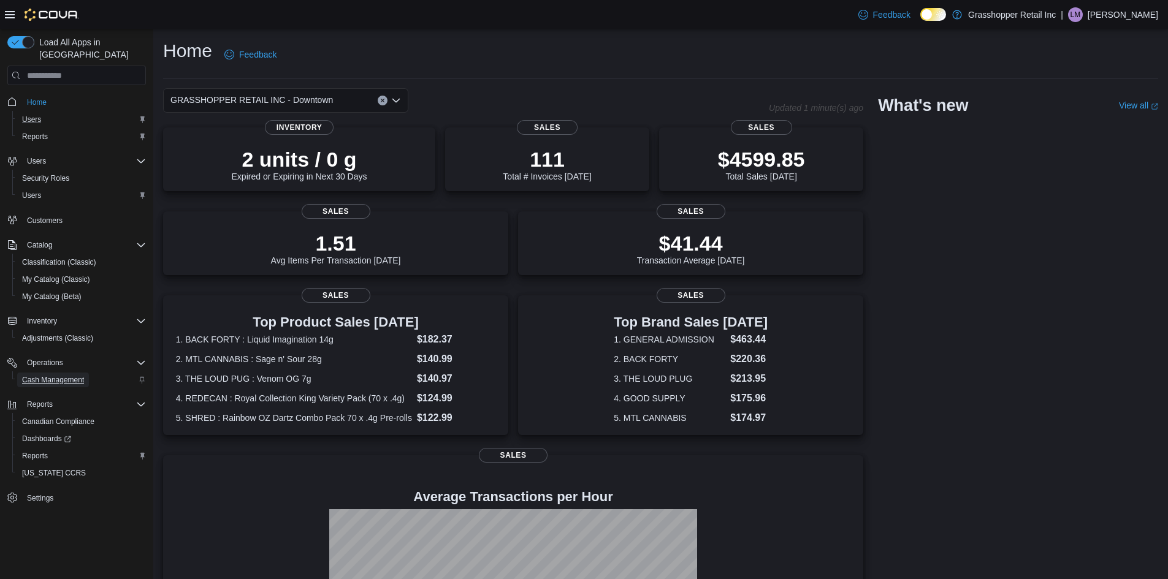
click at [61, 375] on span "Cash Management" at bounding box center [53, 380] width 62 height 10
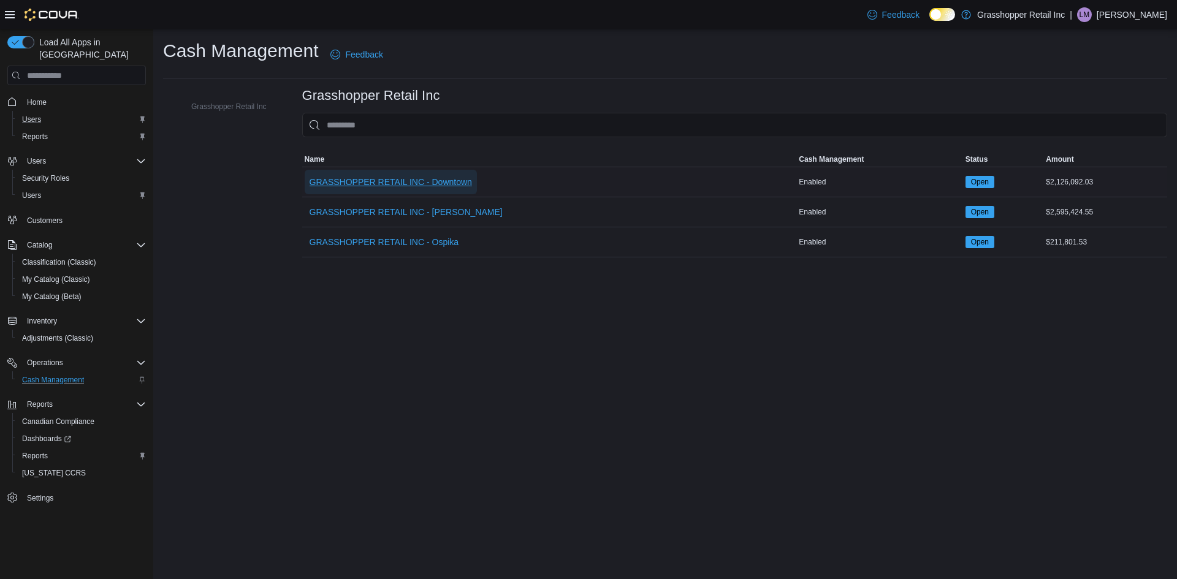
click at [384, 181] on span "GRASSHOPPER RETAIL INC - Downtown" at bounding box center [391, 182] width 162 height 12
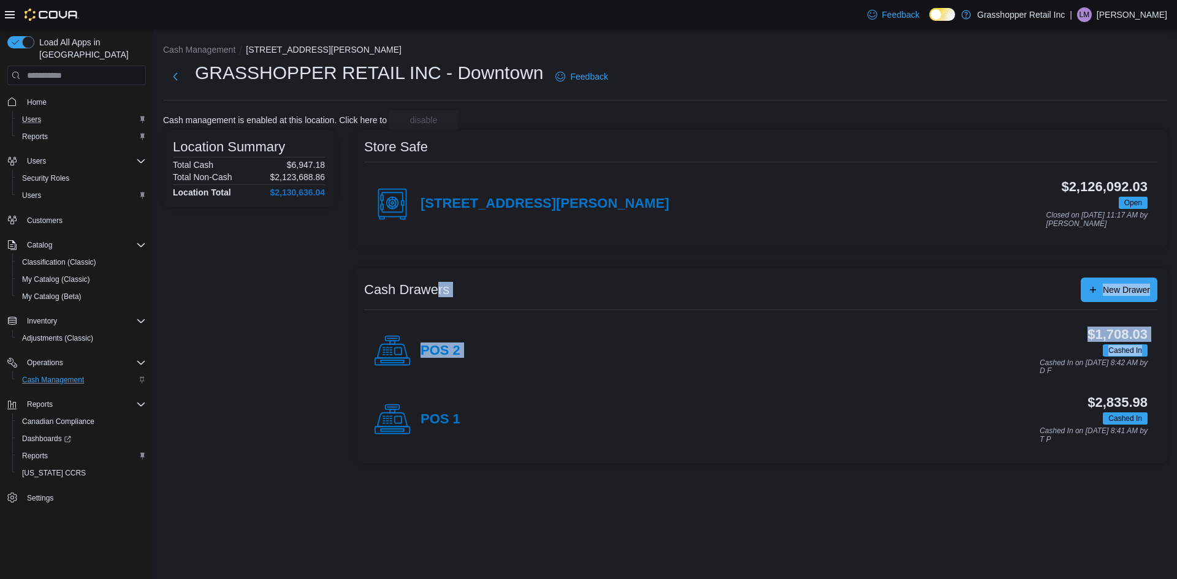
drag, startPoint x: 452, startPoint y: 313, endPoint x: 452, endPoint y: 333, distance: 19.6
click at [454, 329] on div "Cash Drawers New Drawer POS 2 $1,708.03 Cashed In Cashed In on October 10, 2025…" at bounding box center [760, 366] width 813 height 196
click at [223, 278] on div "Location Summary Total Cash $6,947.18 Total Non-Cash $2,123,688.86 Location Tot…" at bounding box center [249, 297] width 172 height 334
click at [40, 97] on span "Home" at bounding box center [37, 102] width 20 height 10
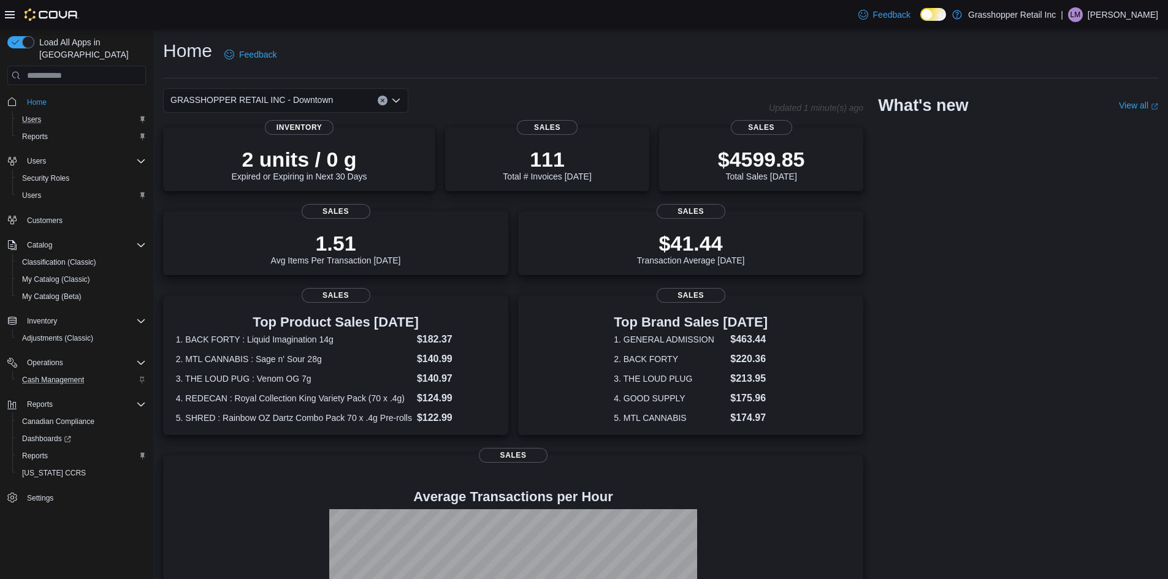
click at [400, 97] on icon "Open list of options" at bounding box center [396, 101] width 10 height 10
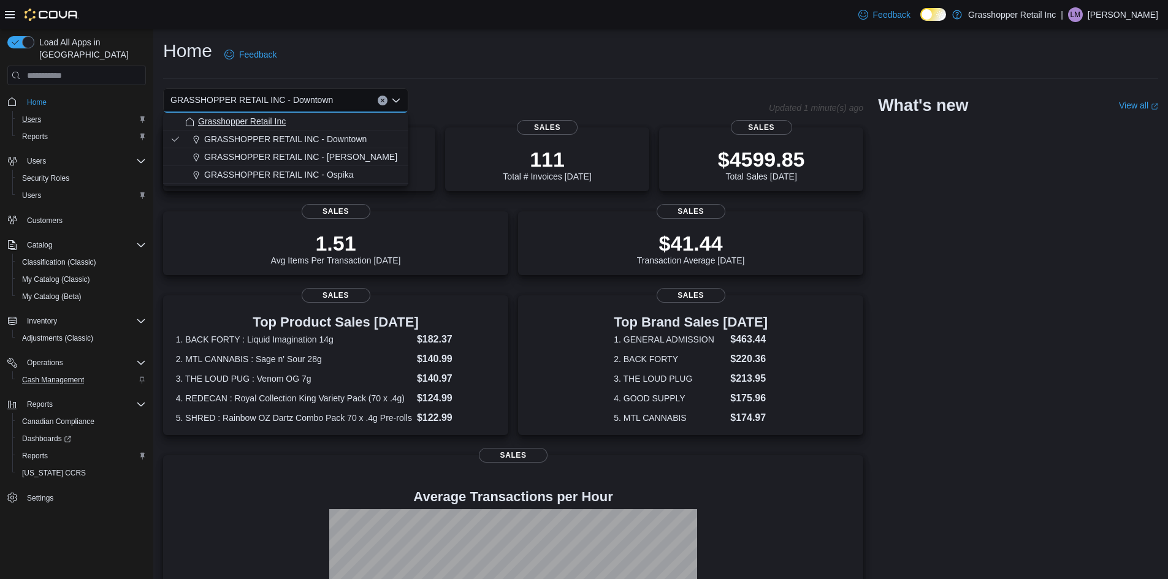
click at [302, 121] on div "Grasshopper Retail Inc" at bounding box center [293, 121] width 216 height 12
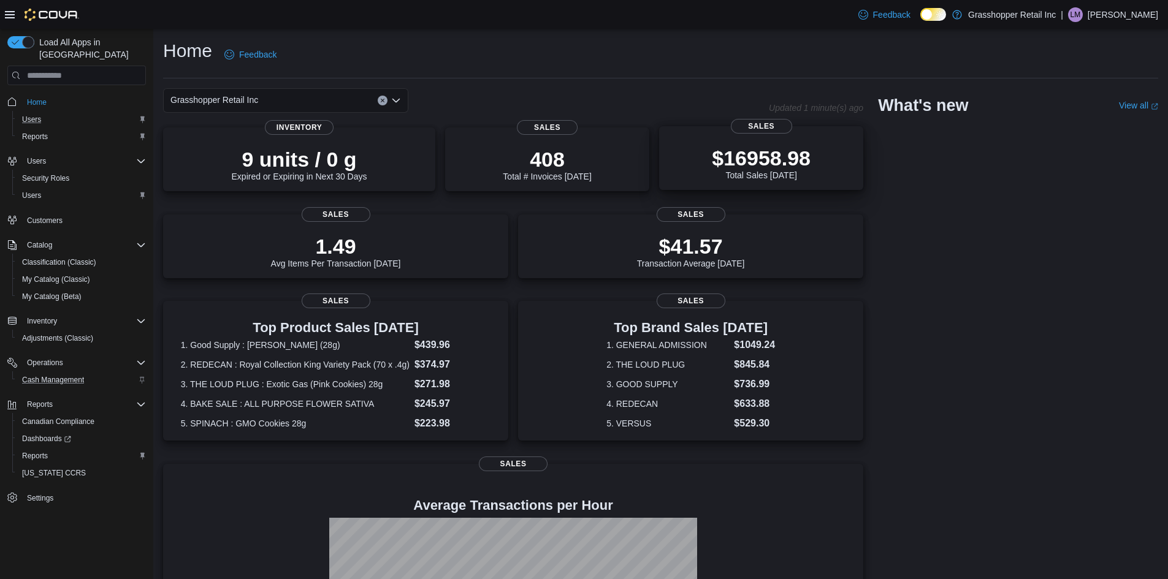
click at [750, 154] on p "$16958.98" at bounding box center [761, 158] width 99 height 25
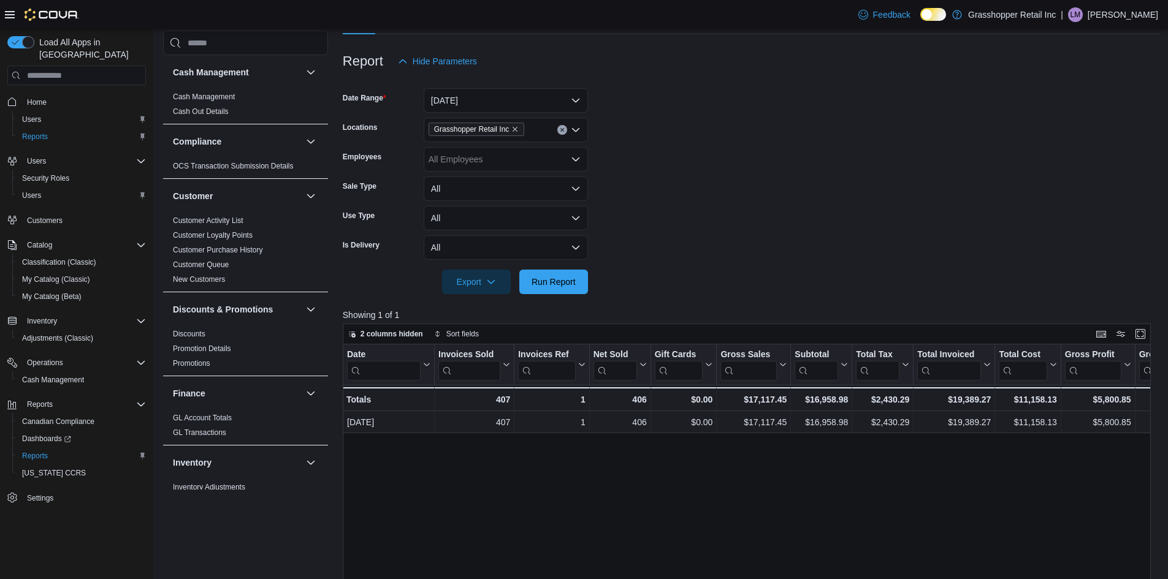
scroll to position [61, 0]
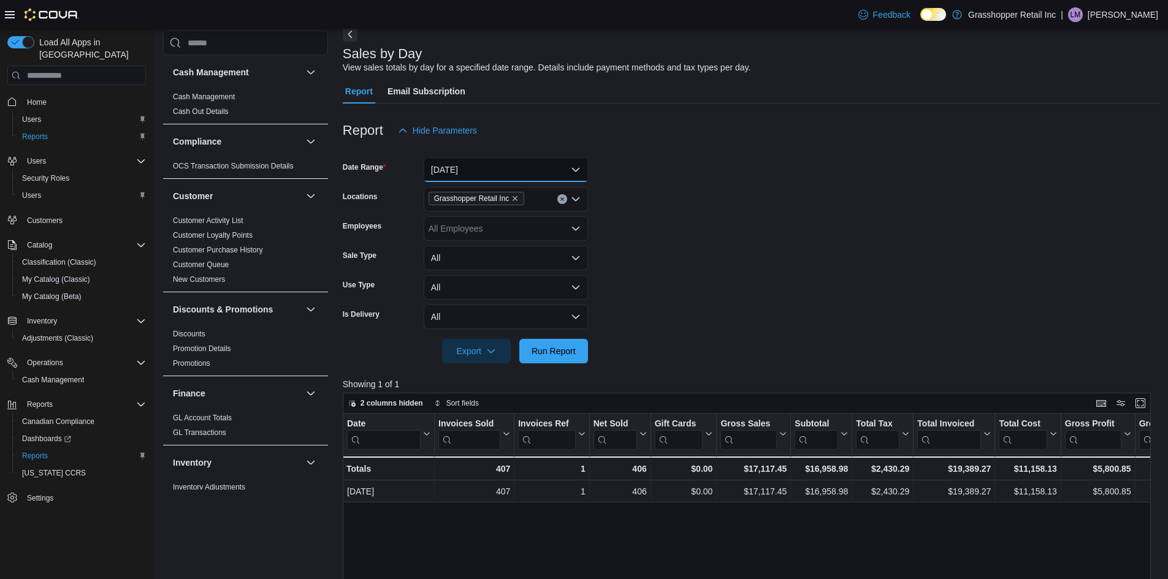
click at [542, 172] on button "Today" at bounding box center [506, 170] width 164 height 25
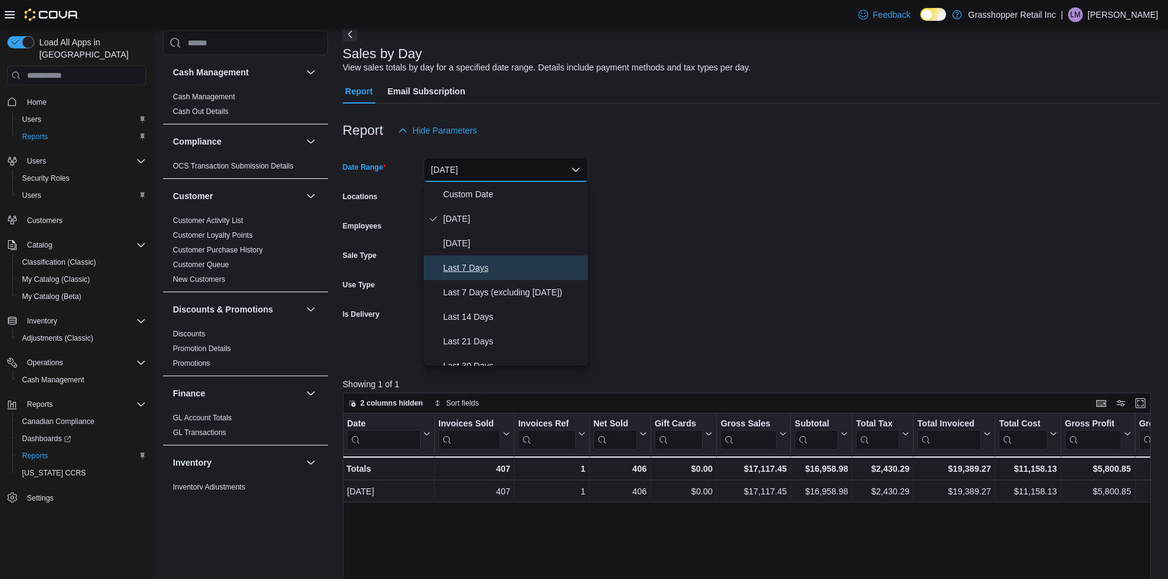
click at [481, 269] on span "Last 7 Days" at bounding box center [513, 268] width 140 height 15
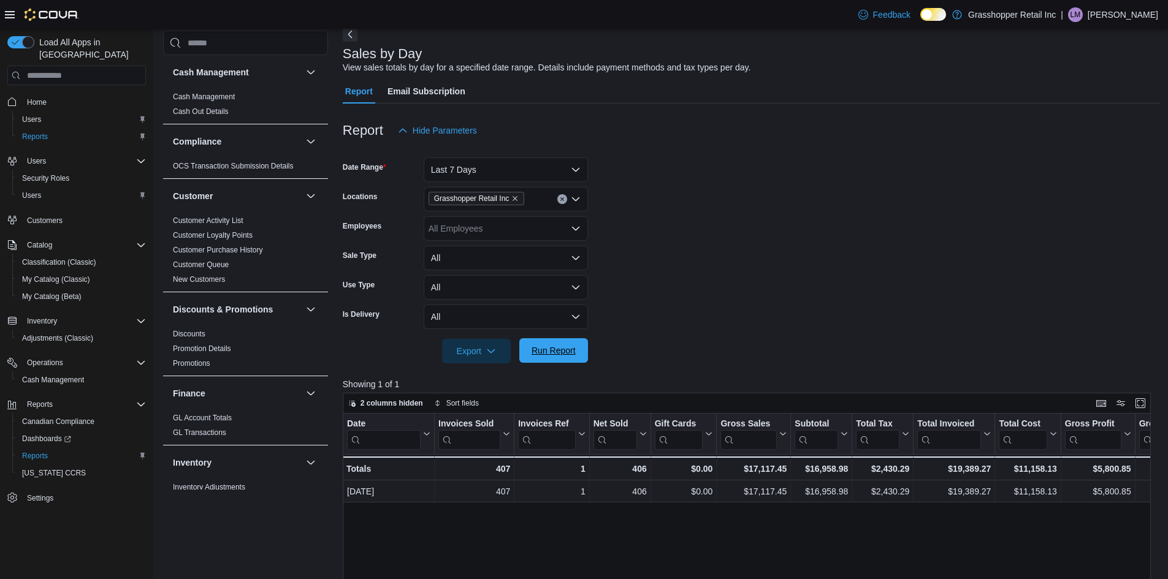
click at [550, 347] on span "Run Report" at bounding box center [554, 351] width 44 height 12
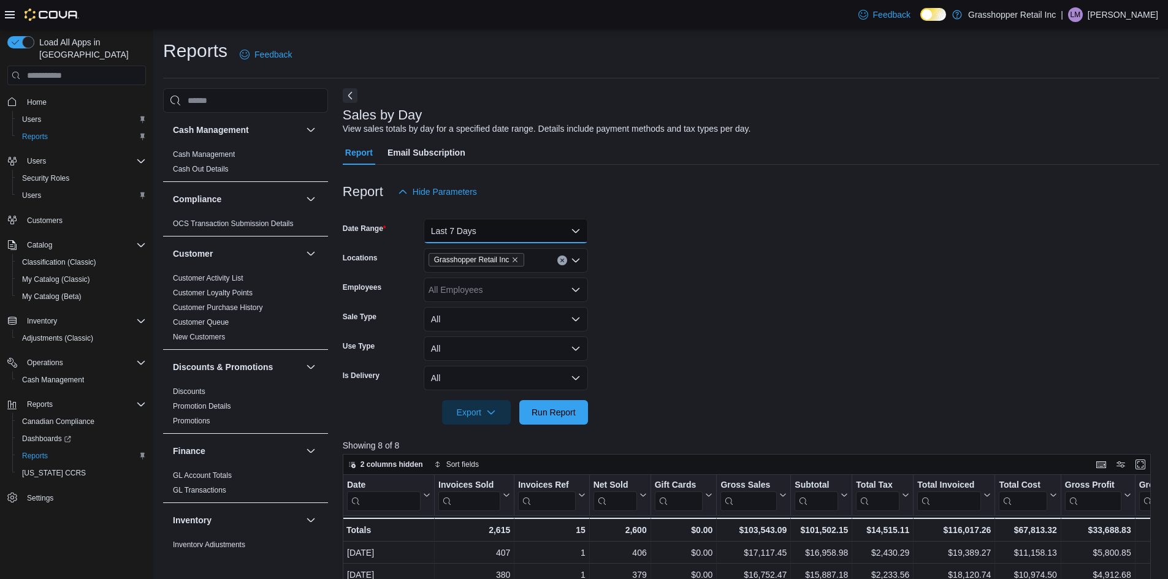
click at [479, 235] on button "Last 7 Days" at bounding box center [506, 231] width 164 height 25
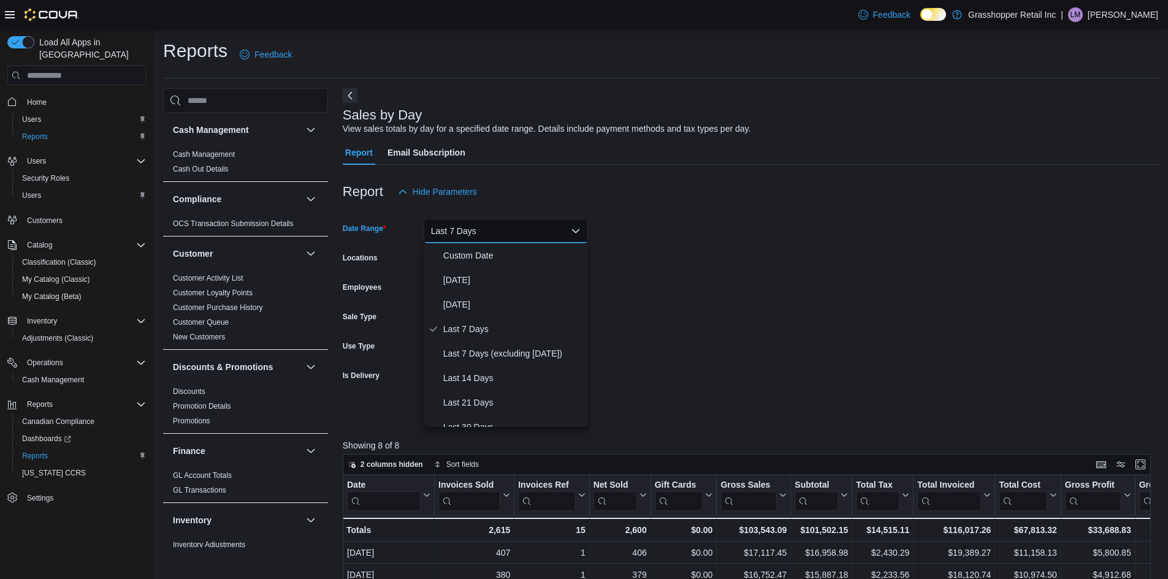
click at [479, 235] on button "Last 7 Days" at bounding box center [506, 231] width 164 height 25
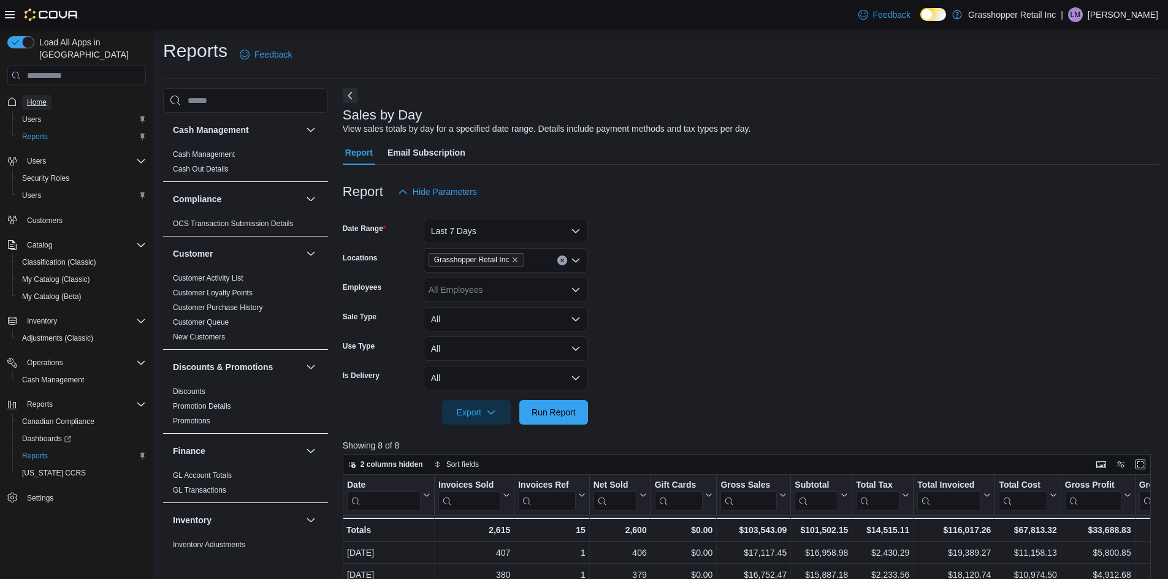
click at [42, 97] on span "Home" at bounding box center [37, 102] width 20 height 10
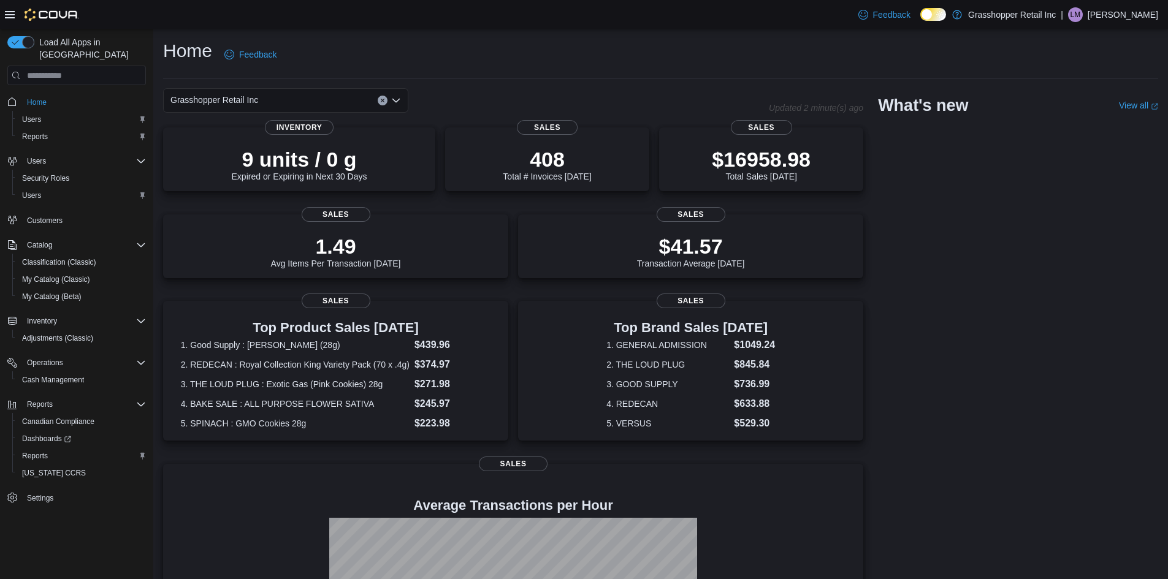
click at [395, 102] on icon "Open list of options" at bounding box center [396, 101] width 10 height 10
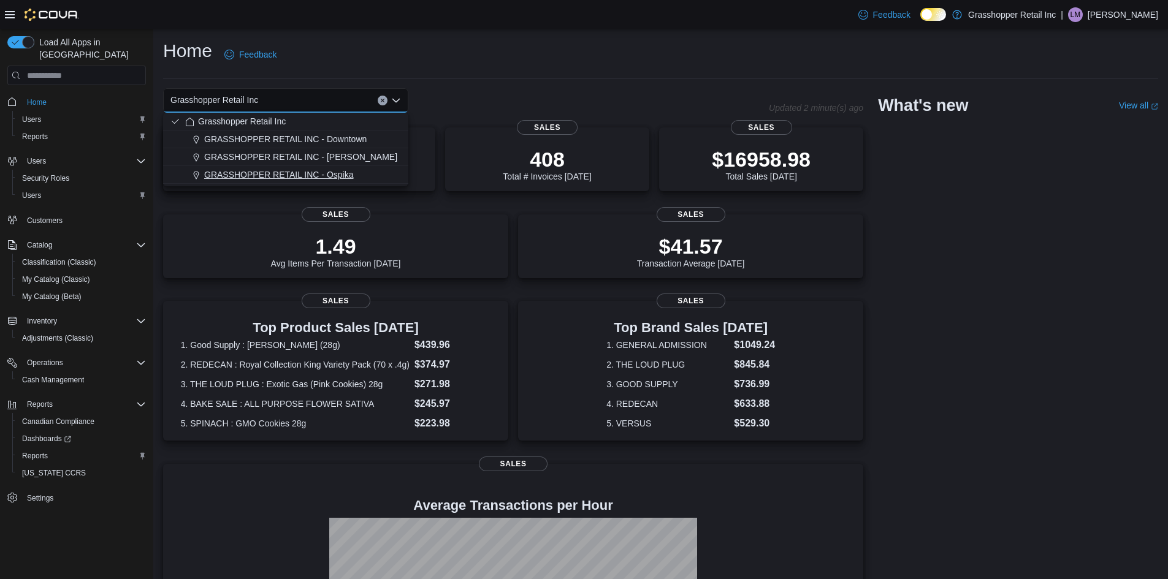
click at [342, 173] on span "GRASSHOPPER RETAIL INC - Ospika" at bounding box center [279, 175] width 150 height 12
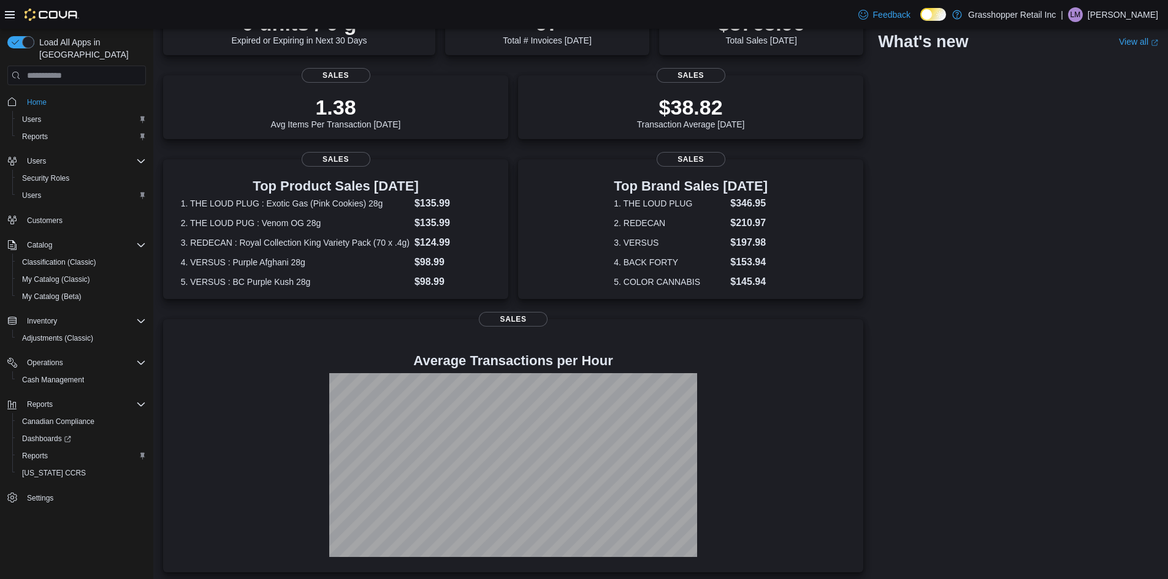
scroll to position [139, 0]
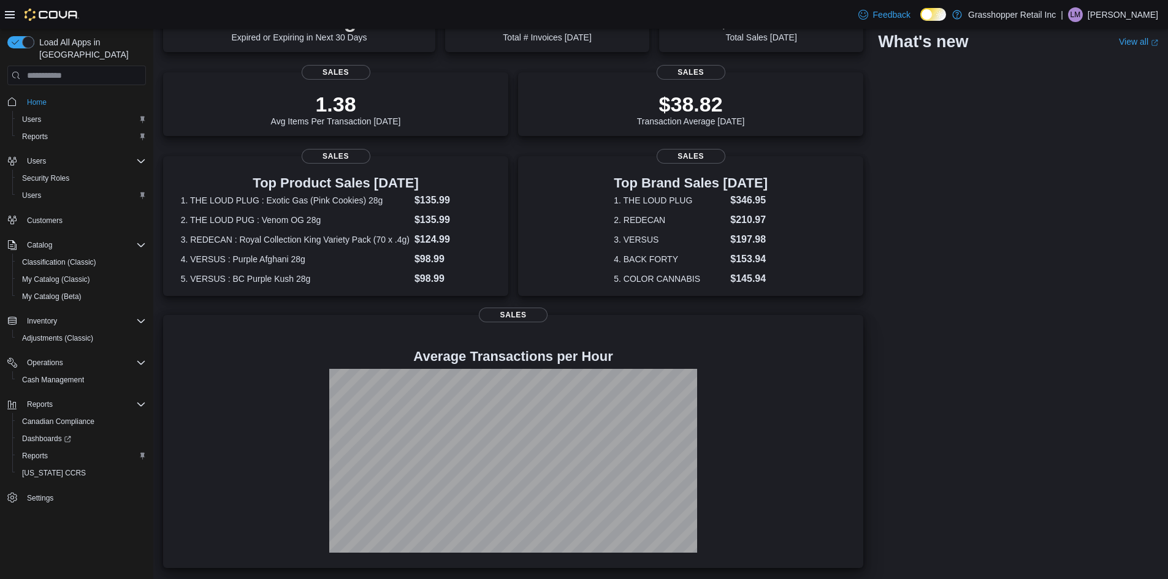
drag, startPoint x: 534, startPoint y: 361, endPoint x: 758, endPoint y: 379, distance: 225.1
click at [758, 379] on div at bounding box center [513, 461] width 681 height 184
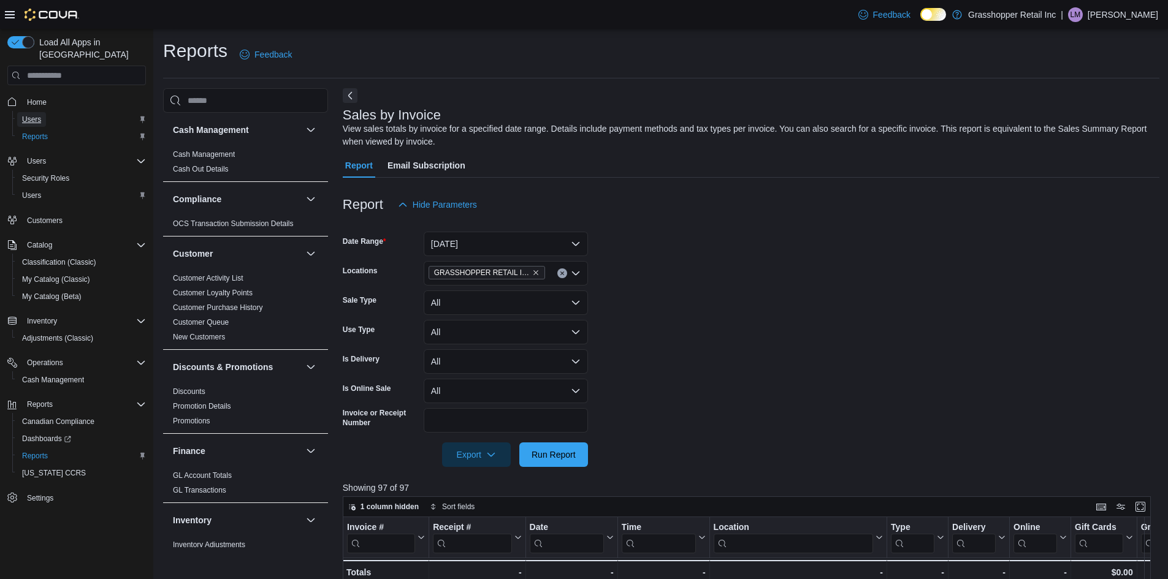
click at [37, 115] on span "Users" at bounding box center [31, 120] width 19 height 10
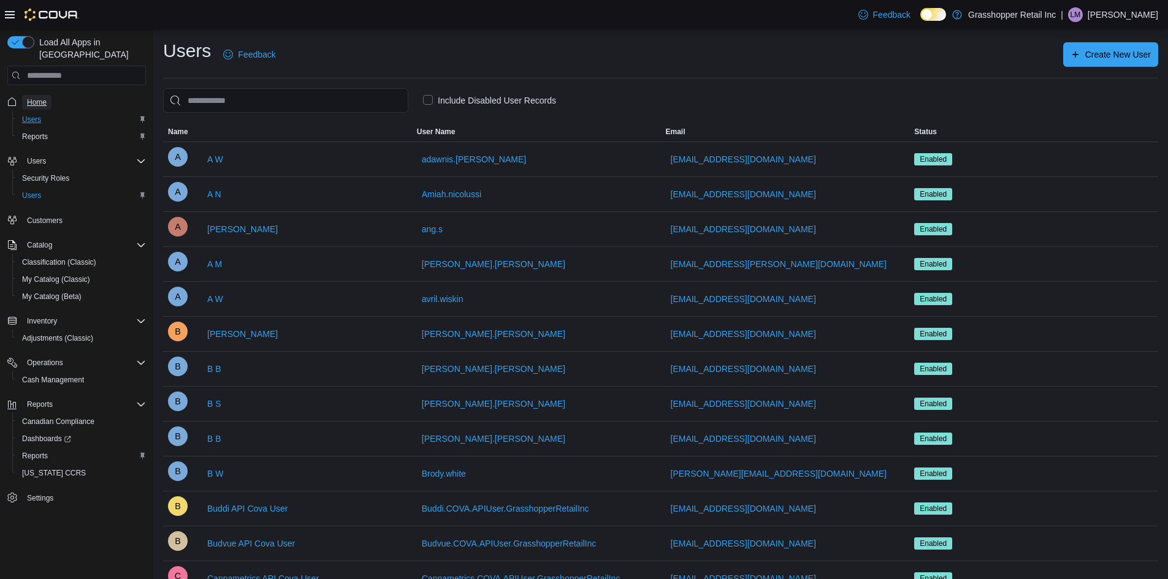
click at [48, 95] on link "Home" at bounding box center [36, 102] width 29 height 15
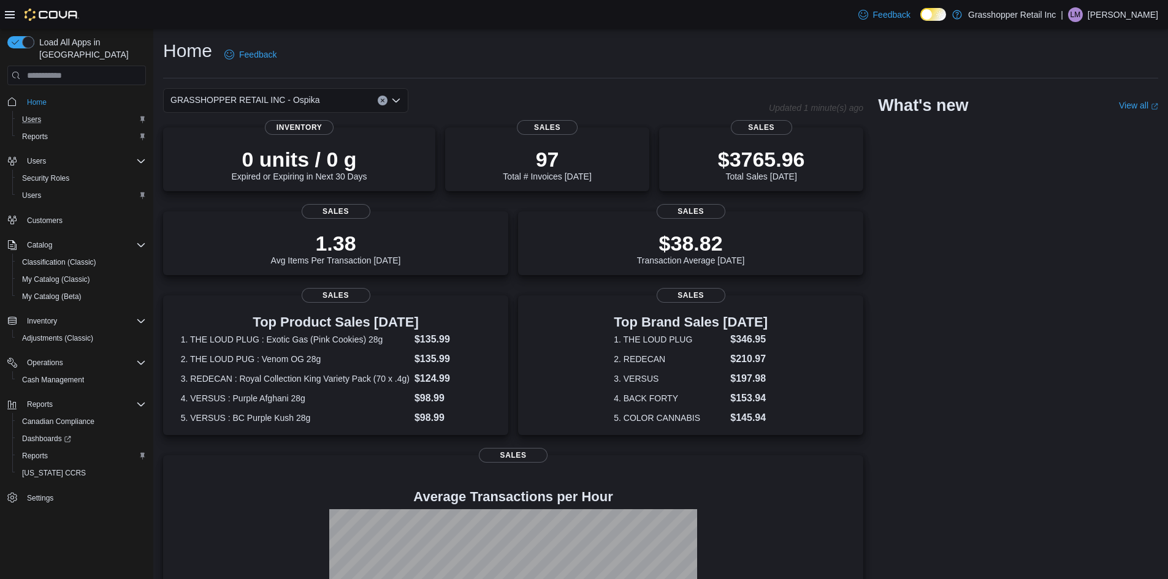
click at [402, 104] on div "GRASSHOPPER RETAIL INC - Ospika" at bounding box center [285, 100] width 245 height 25
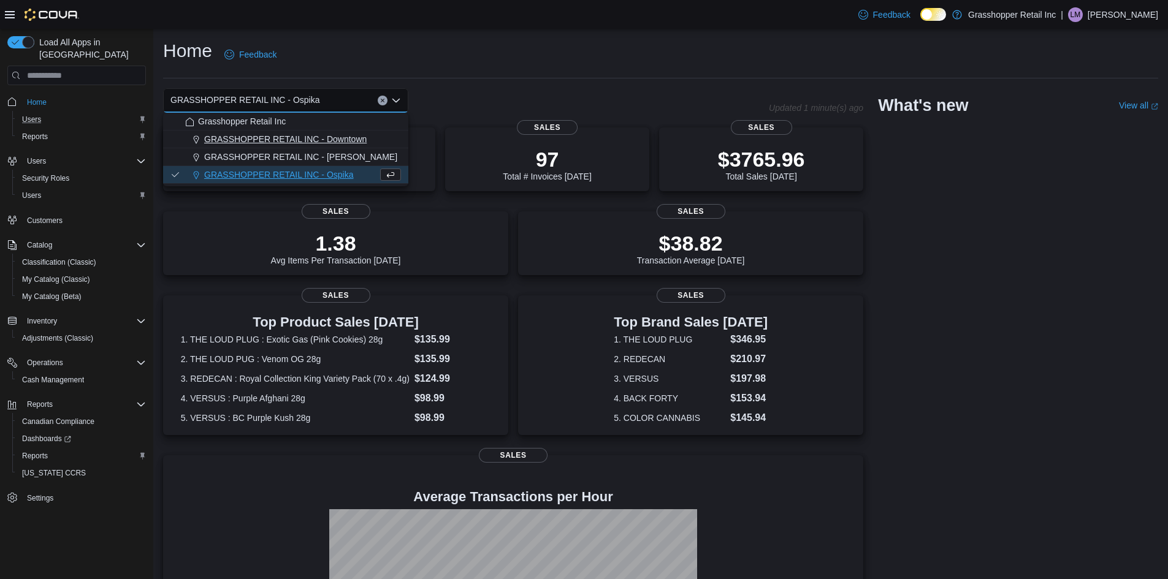
click at [355, 140] on span "GRASSHOPPER RETAIL INC - Downtown" at bounding box center [285, 139] width 162 height 12
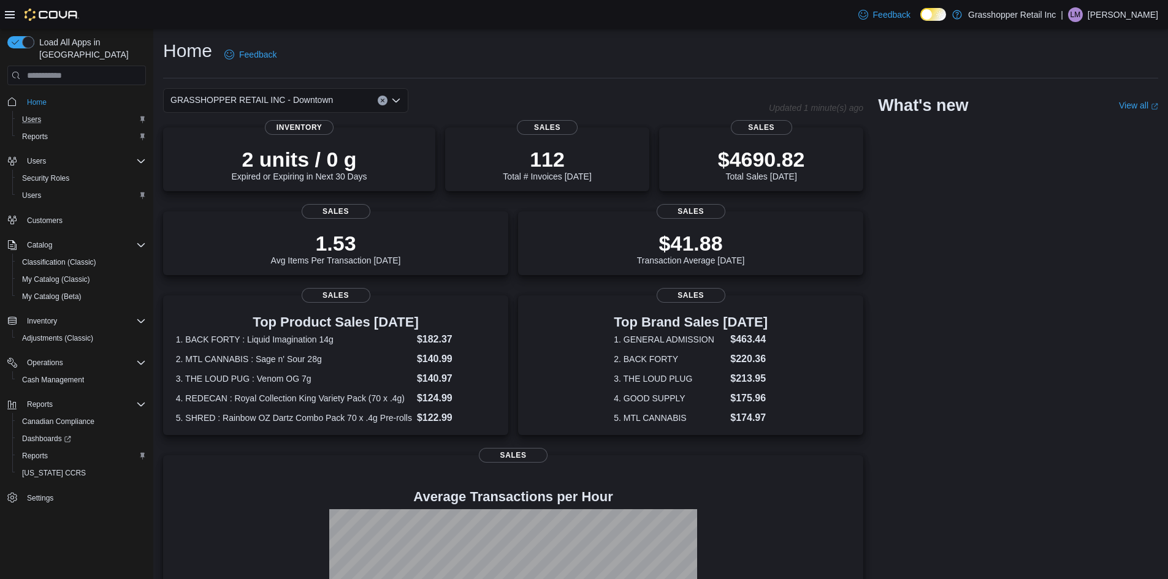
click at [397, 104] on icon "Open list of options" at bounding box center [396, 101] width 10 height 10
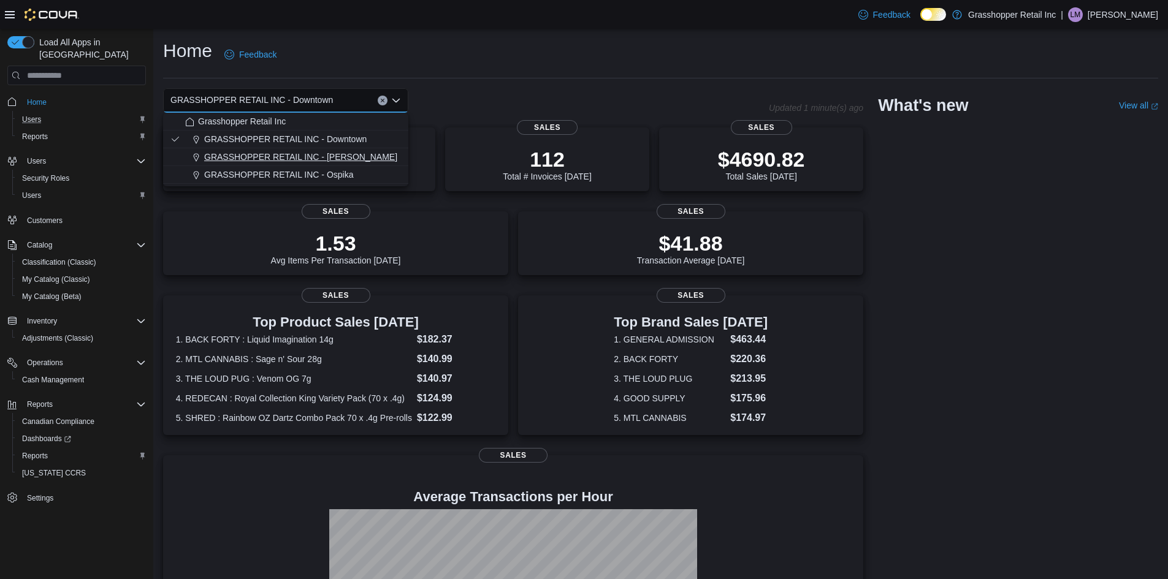
click at [350, 151] on div "GRASSHOPPER RETAIL INC - Hart" at bounding box center [293, 157] width 216 height 12
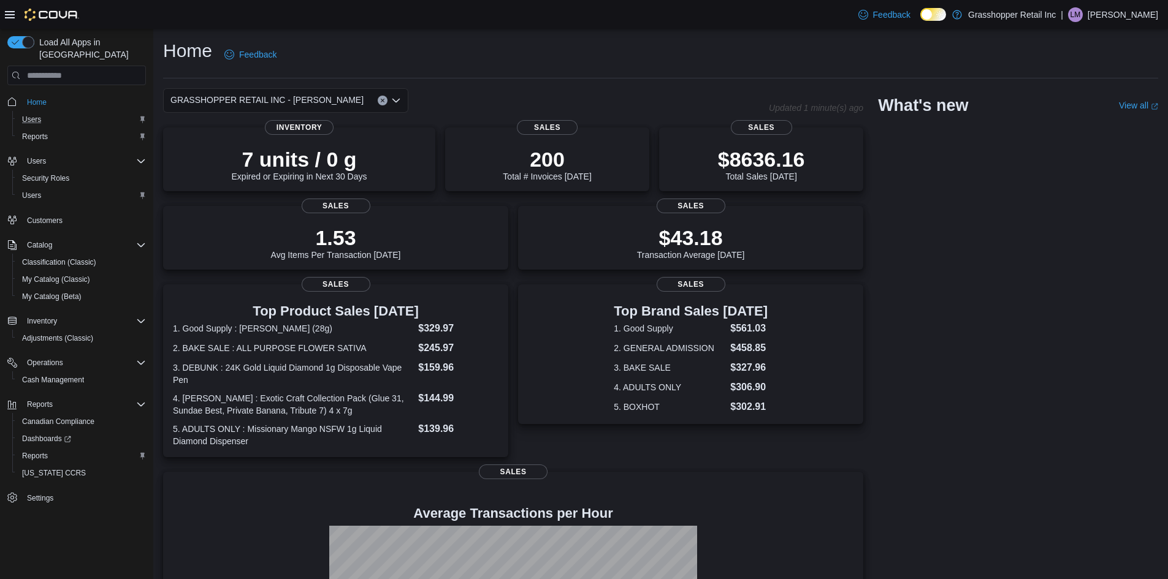
click at [399, 96] on icon "Open list of options" at bounding box center [396, 101] width 10 height 10
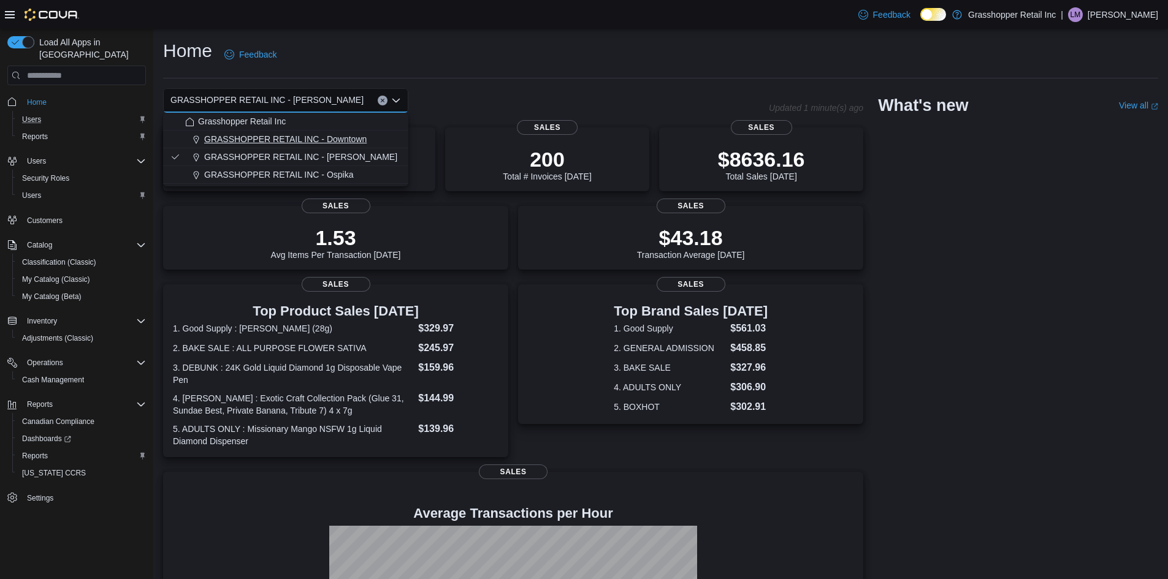
click at [341, 141] on span "GRASSHOPPER RETAIL INC - Downtown" at bounding box center [285, 139] width 162 height 12
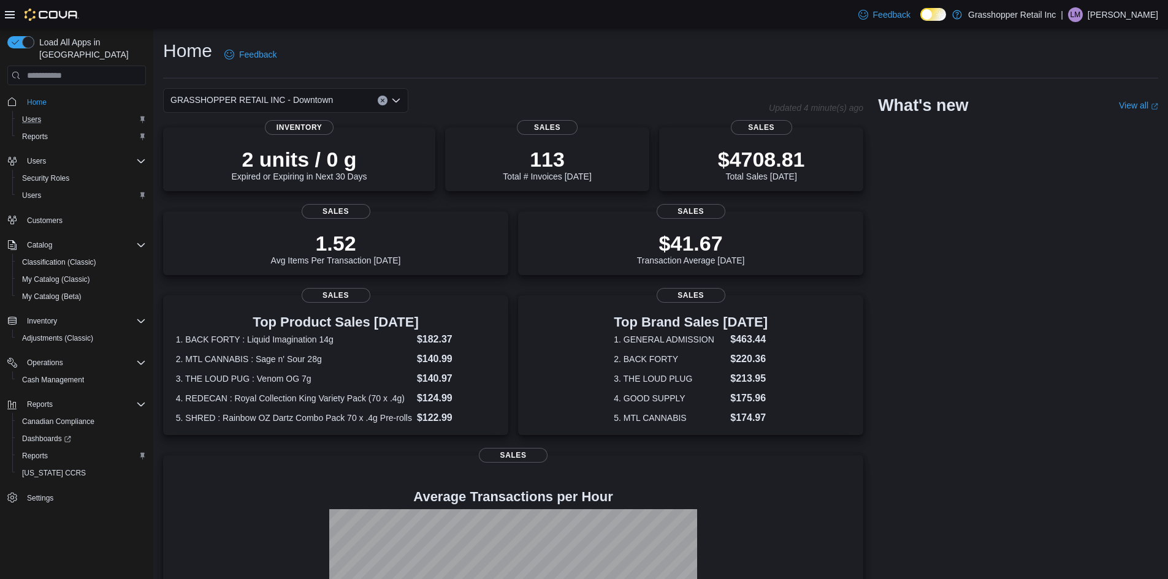
click at [384, 101] on icon "Clear input" at bounding box center [382, 100] width 5 height 5
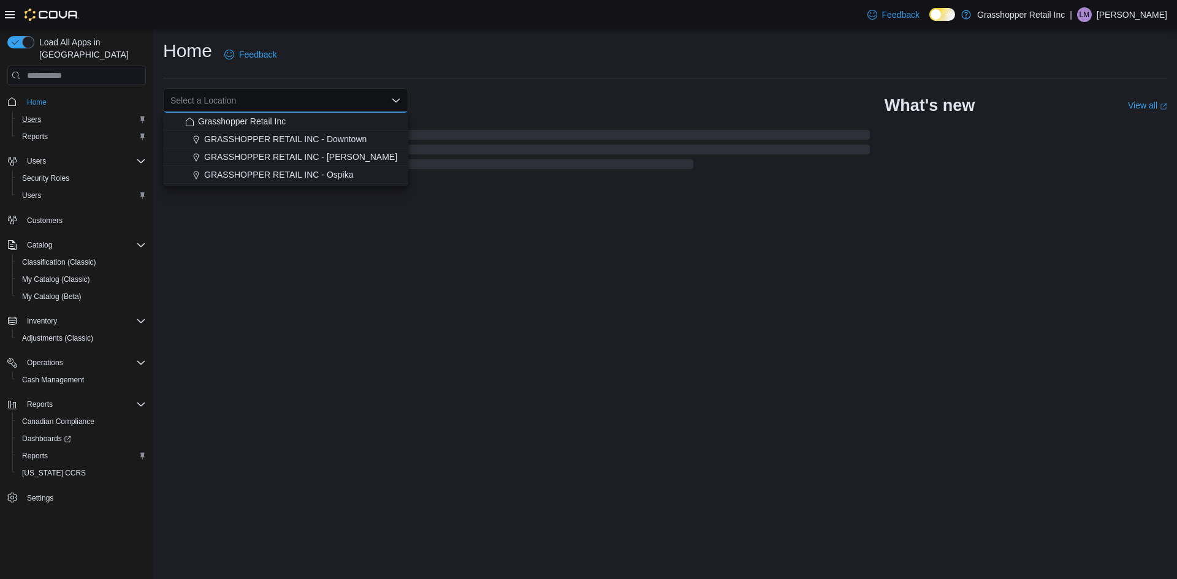
click at [609, 40] on div "Home Feedback" at bounding box center [665, 55] width 1004 height 32
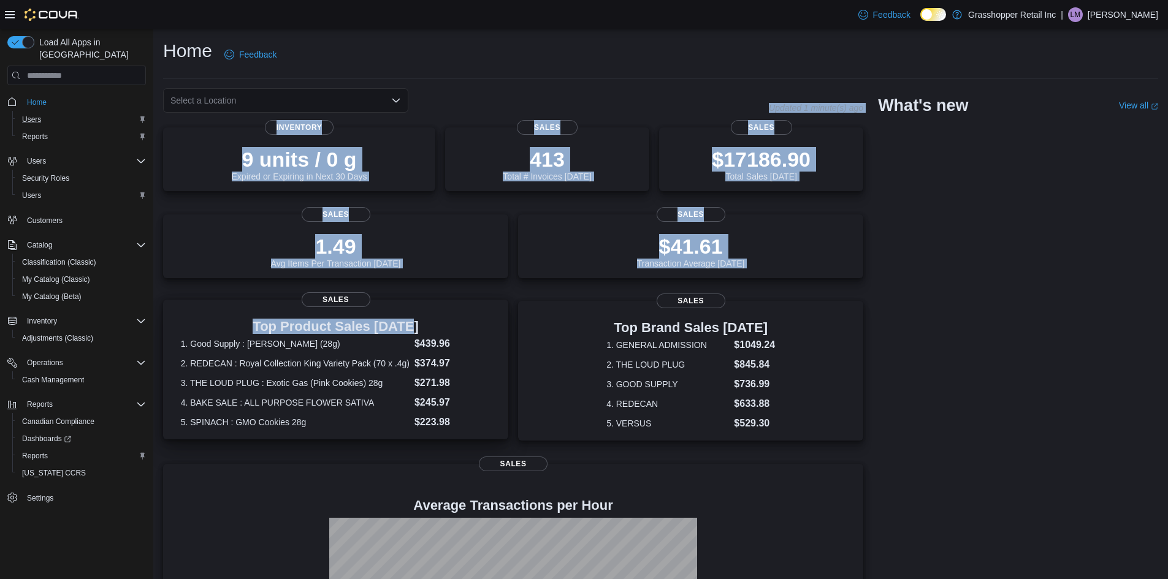
click at [465, 371] on div "Select a Location Updated 1 minute(s) ago 9 units / 0 g Expired or Expiring in …" at bounding box center [513, 403] width 700 height 631
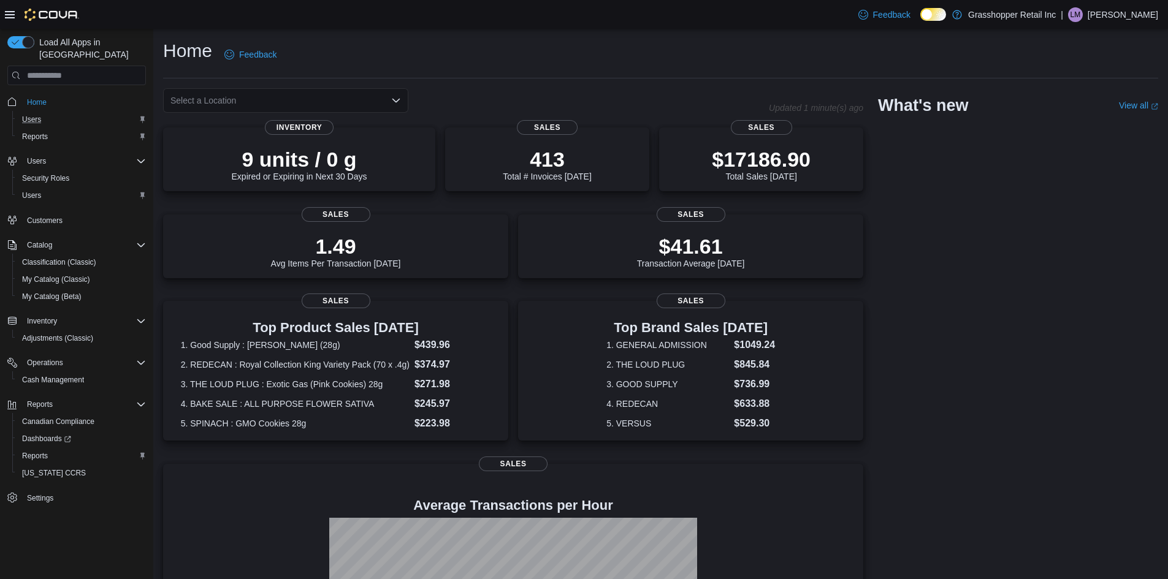
click at [599, 52] on div "Home Feedback" at bounding box center [660, 55] width 995 height 32
